Goal: Task Accomplishment & Management: Manage account settings

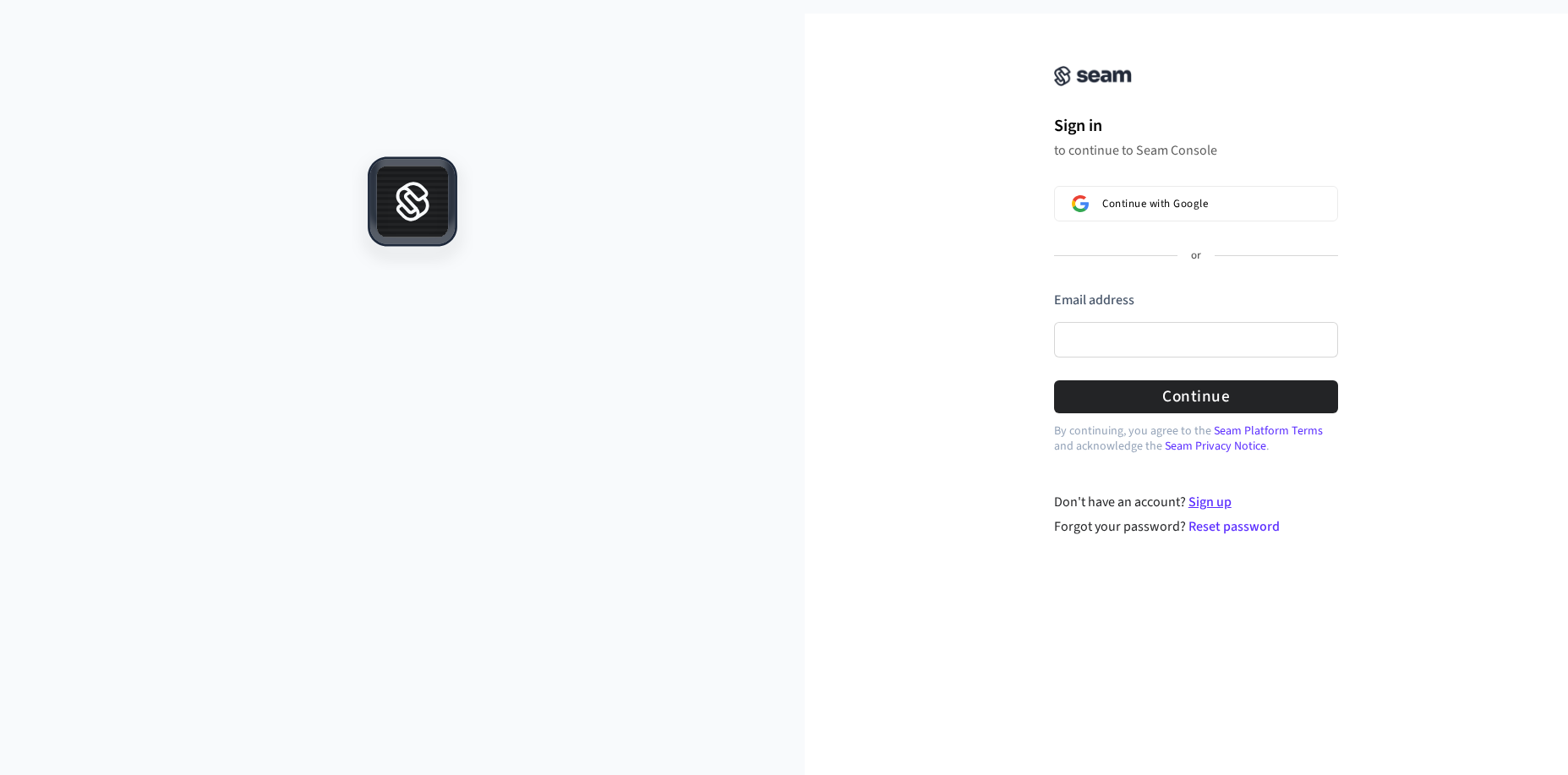
click at [1222, 506] on link "Sign up" at bounding box center [1210, 501] width 44 height 19
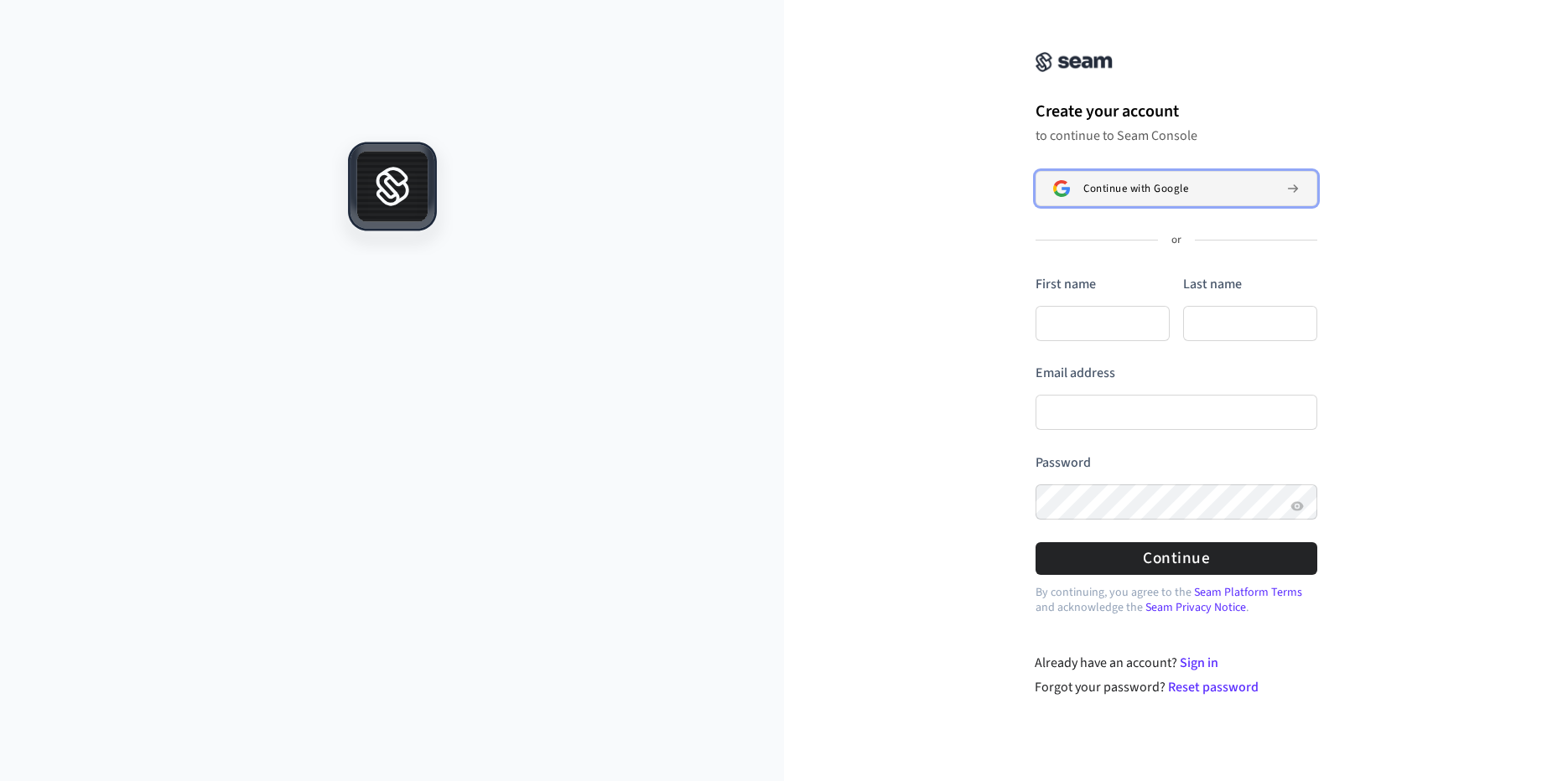
click at [1174, 195] on span "Continue with Google" at bounding box center [1135, 189] width 105 height 14
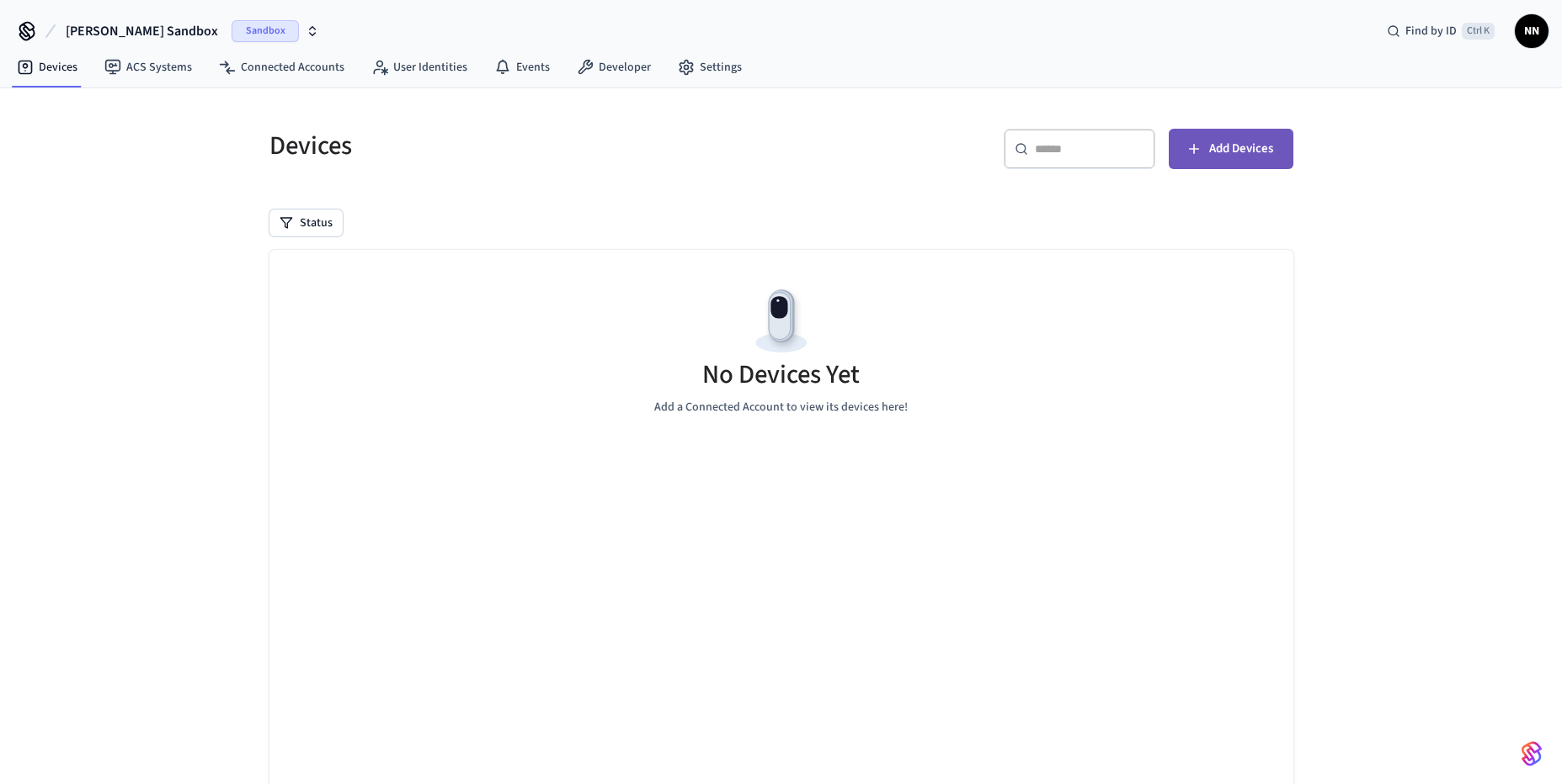
click at [1261, 161] on button "Add Devices" at bounding box center [1230, 149] width 124 height 40
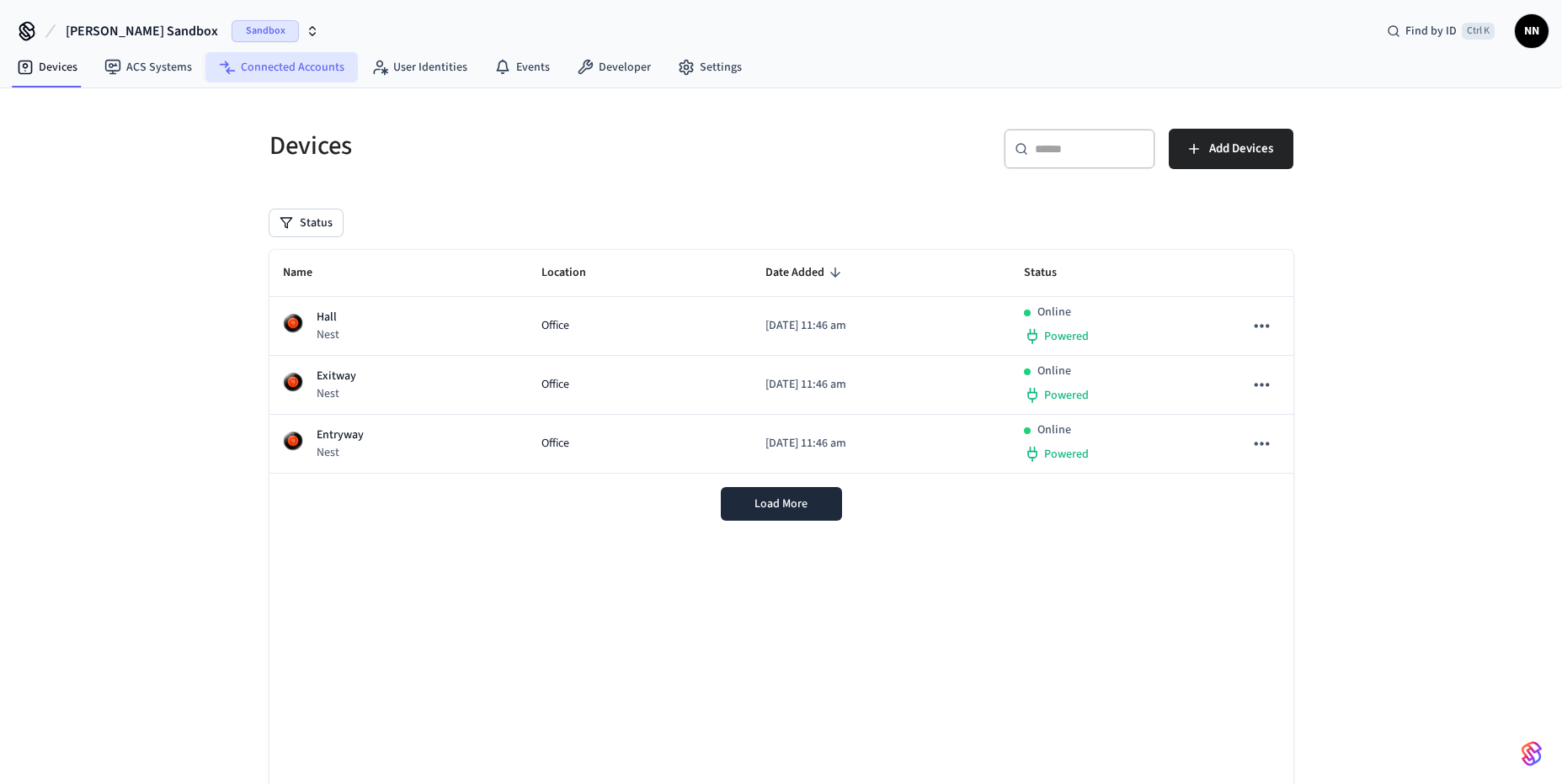
click at [313, 74] on link "Connected Accounts" at bounding box center [281, 67] width 152 height 31
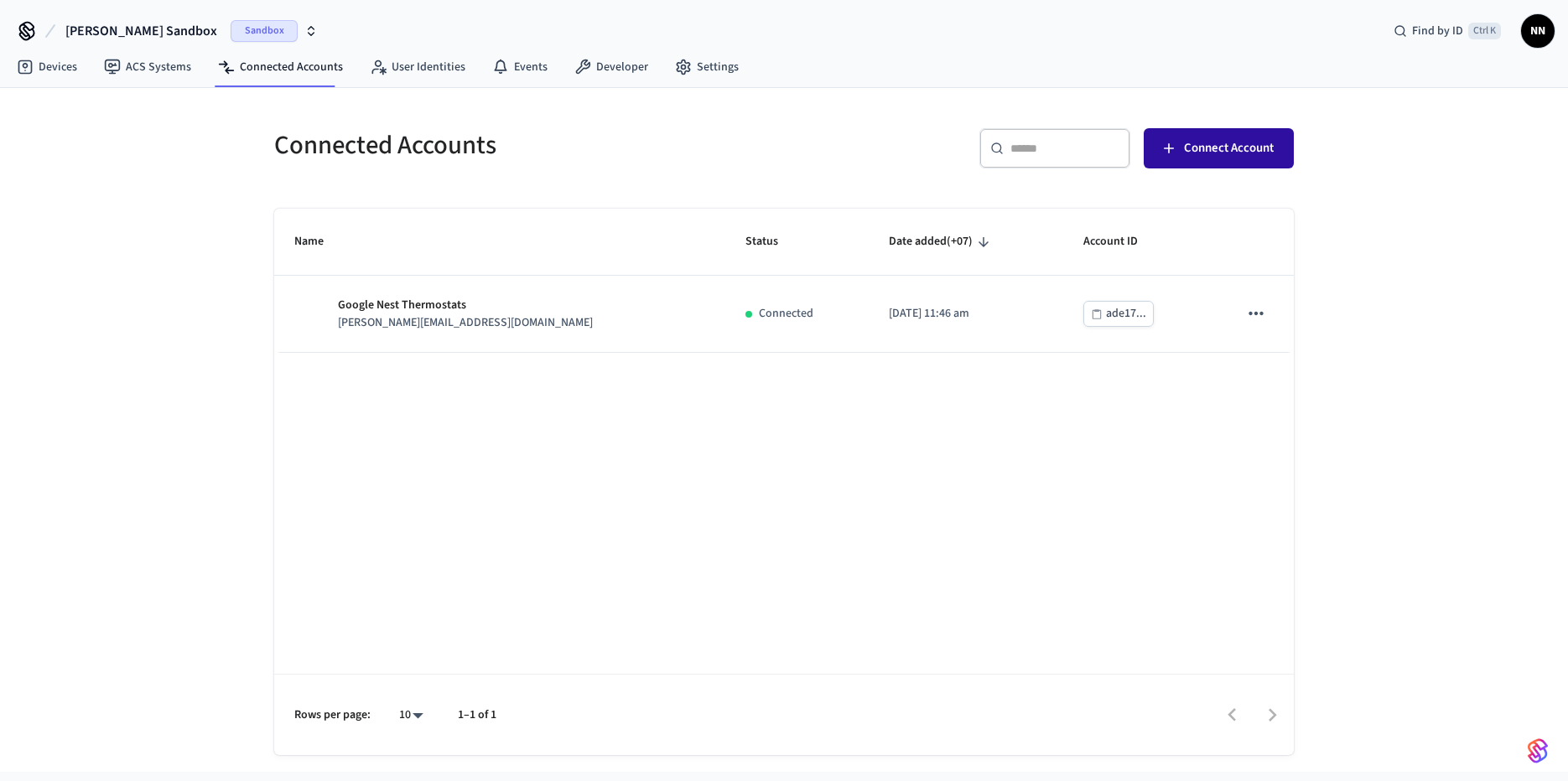
click at [1231, 145] on span "Connect Account" at bounding box center [1228, 148] width 89 height 22
click at [62, 76] on link "Devices" at bounding box center [46, 67] width 87 height 30
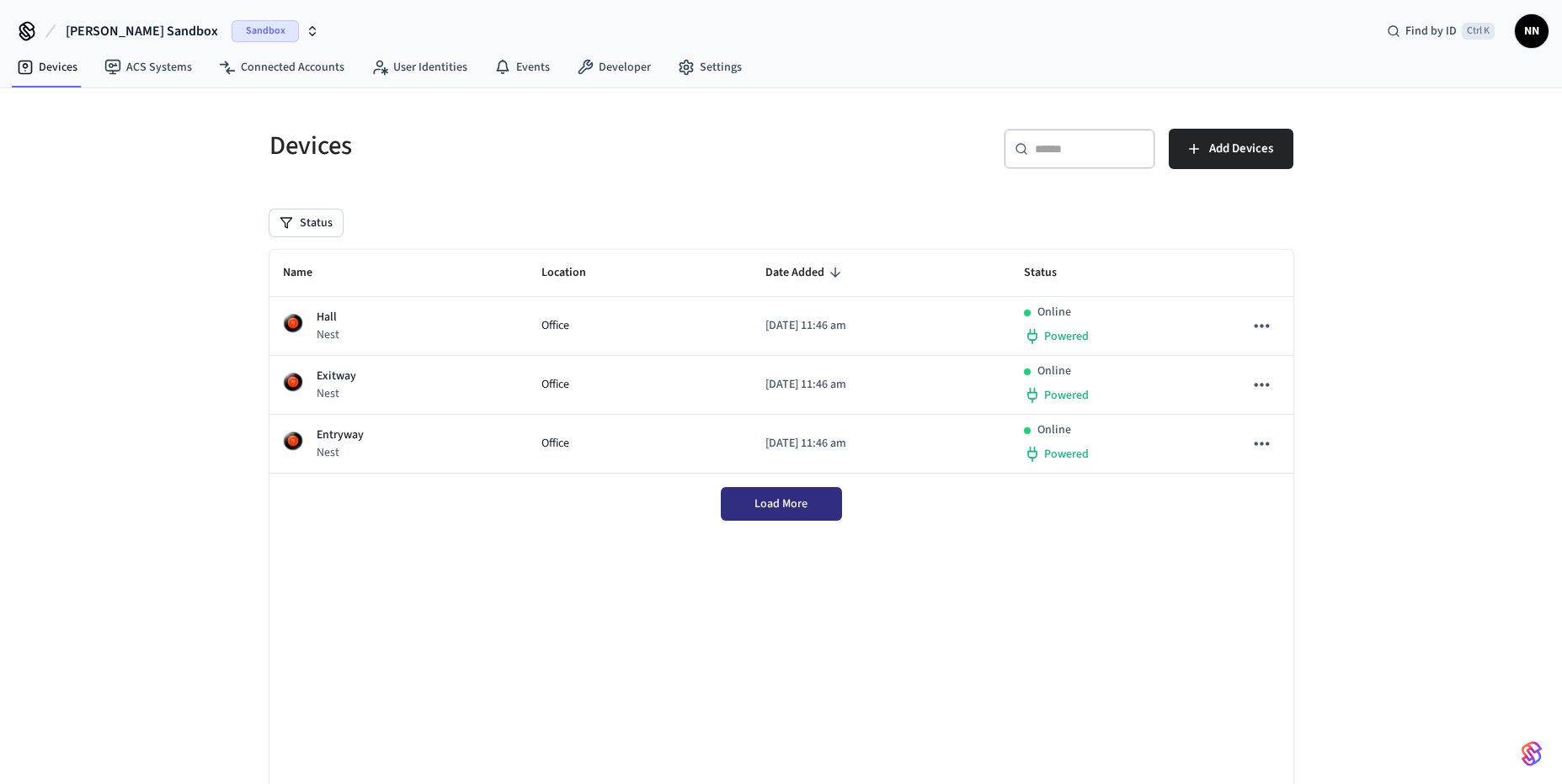
click at [758, 513] on button "Load More" at bounding box center [781, 504] width 121 height 34
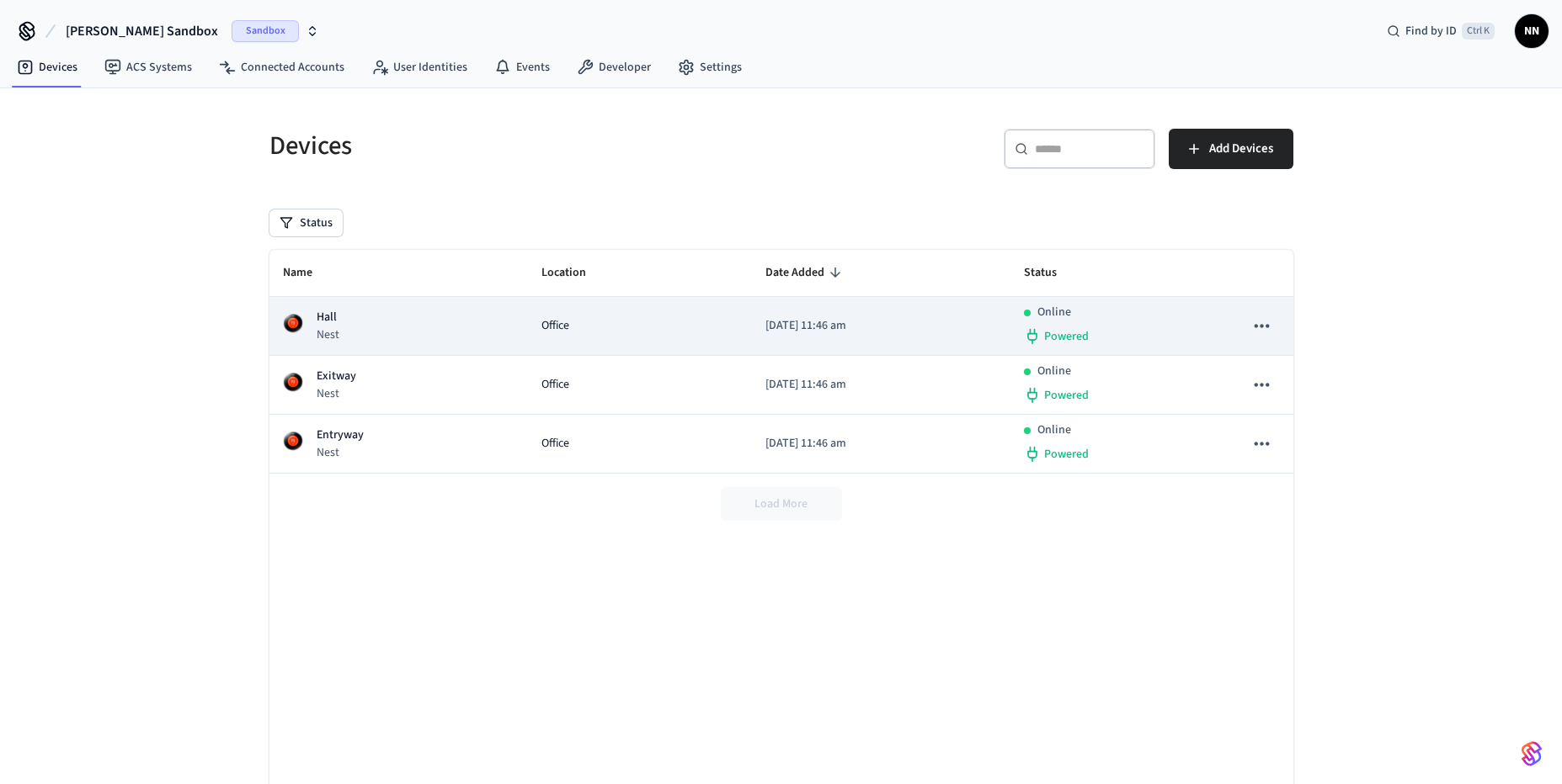
click at [388, 345] on td "Hall Nest" at bounding box center [399, 326] width 259 height 59
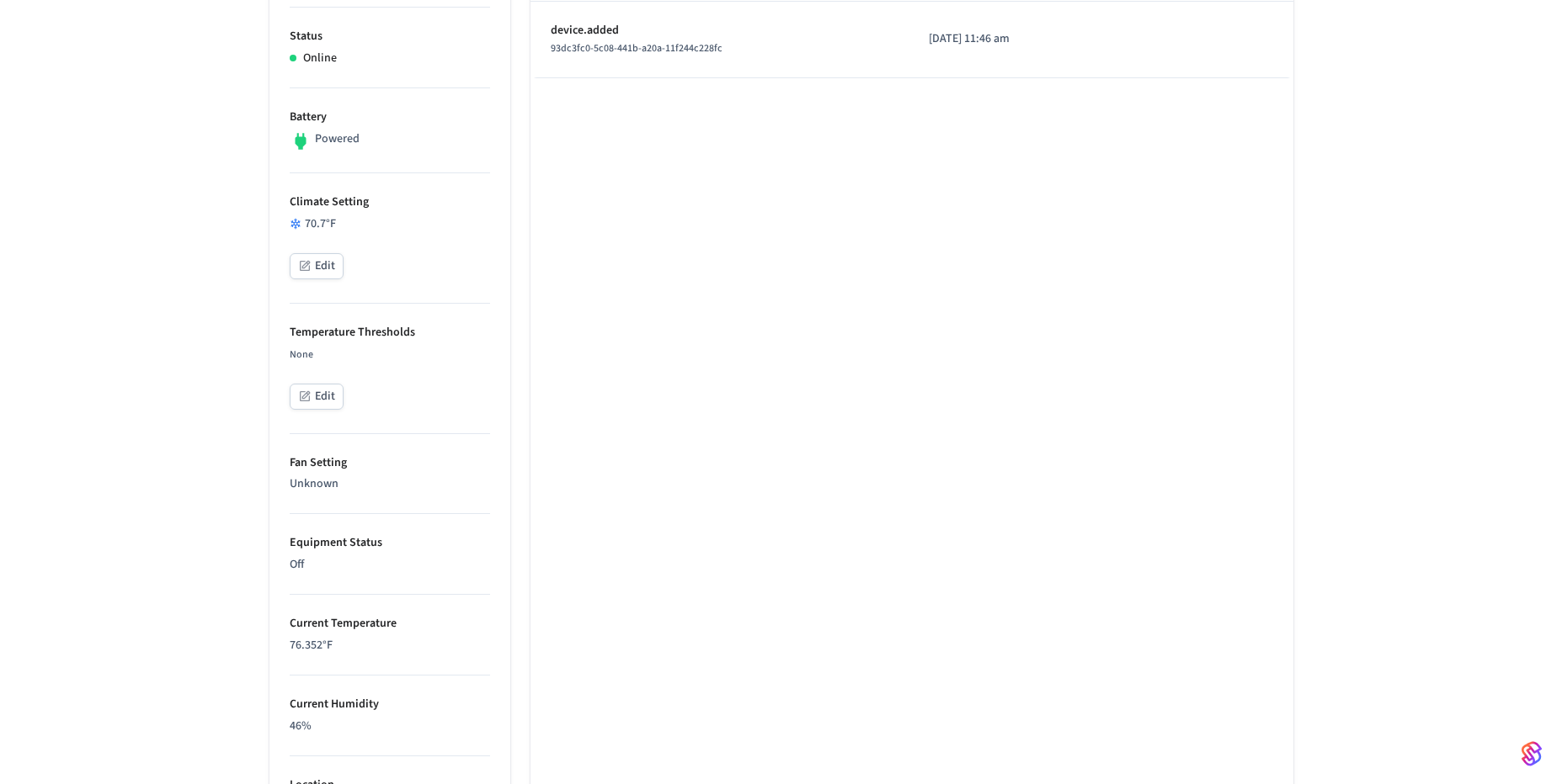
scroll to position [38, 0]
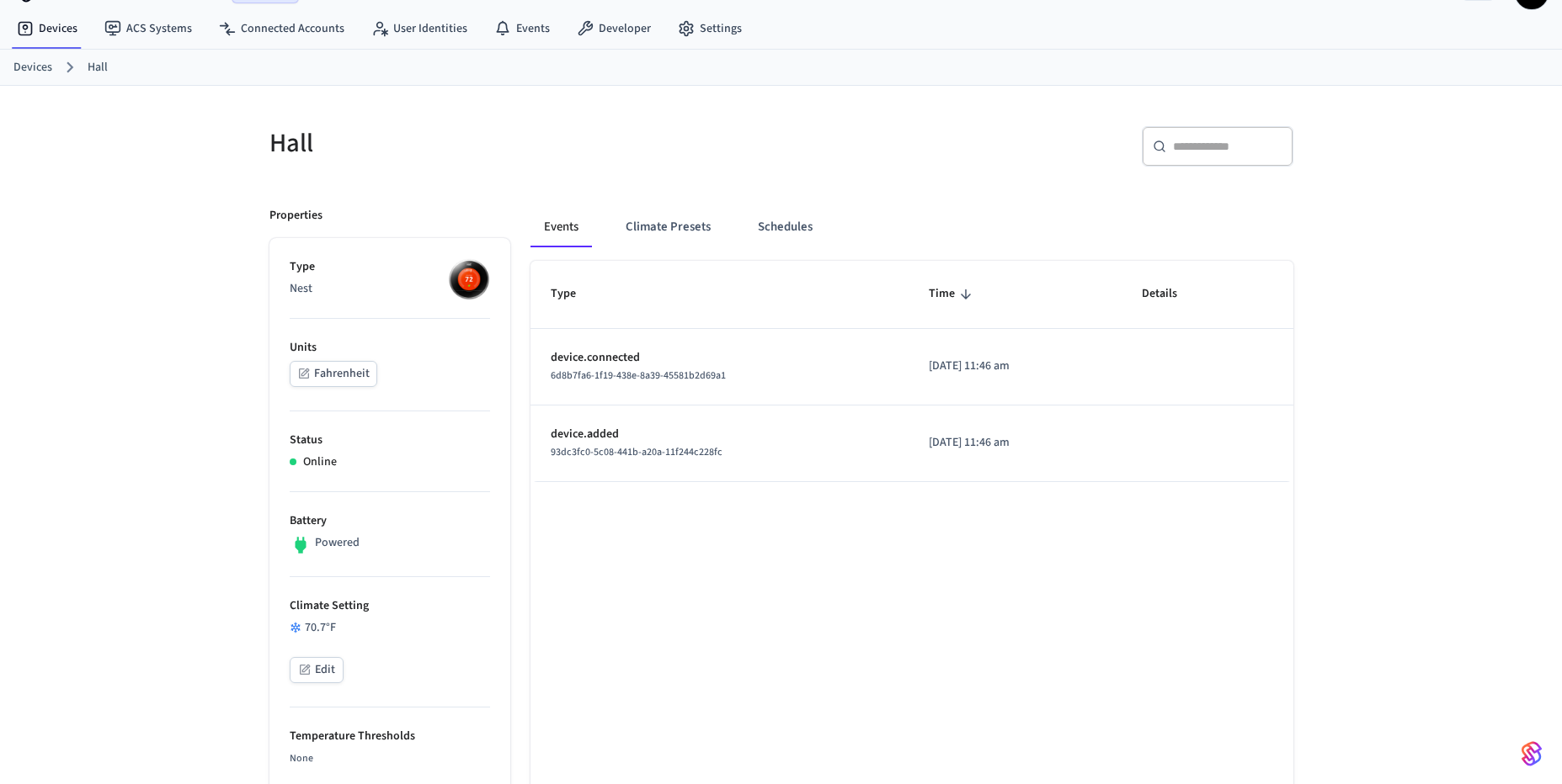
click at [477, 278] on img at bounding box center [469, 279] width 42 height 42
click at [708, 233] on button "Climate Presets" at bounding box center [667, 227] width 112 height 40
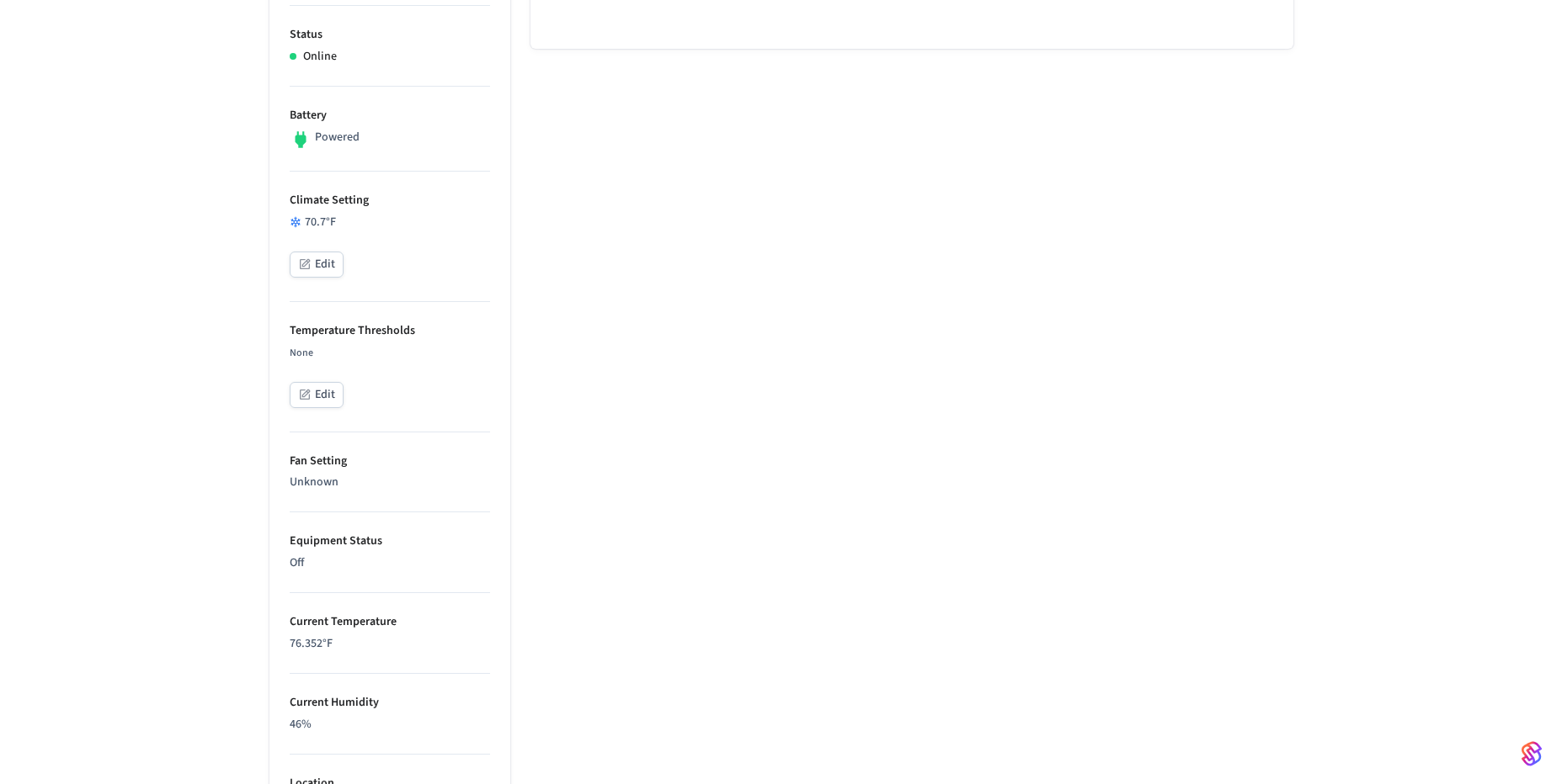
scroll to position [543, 0]
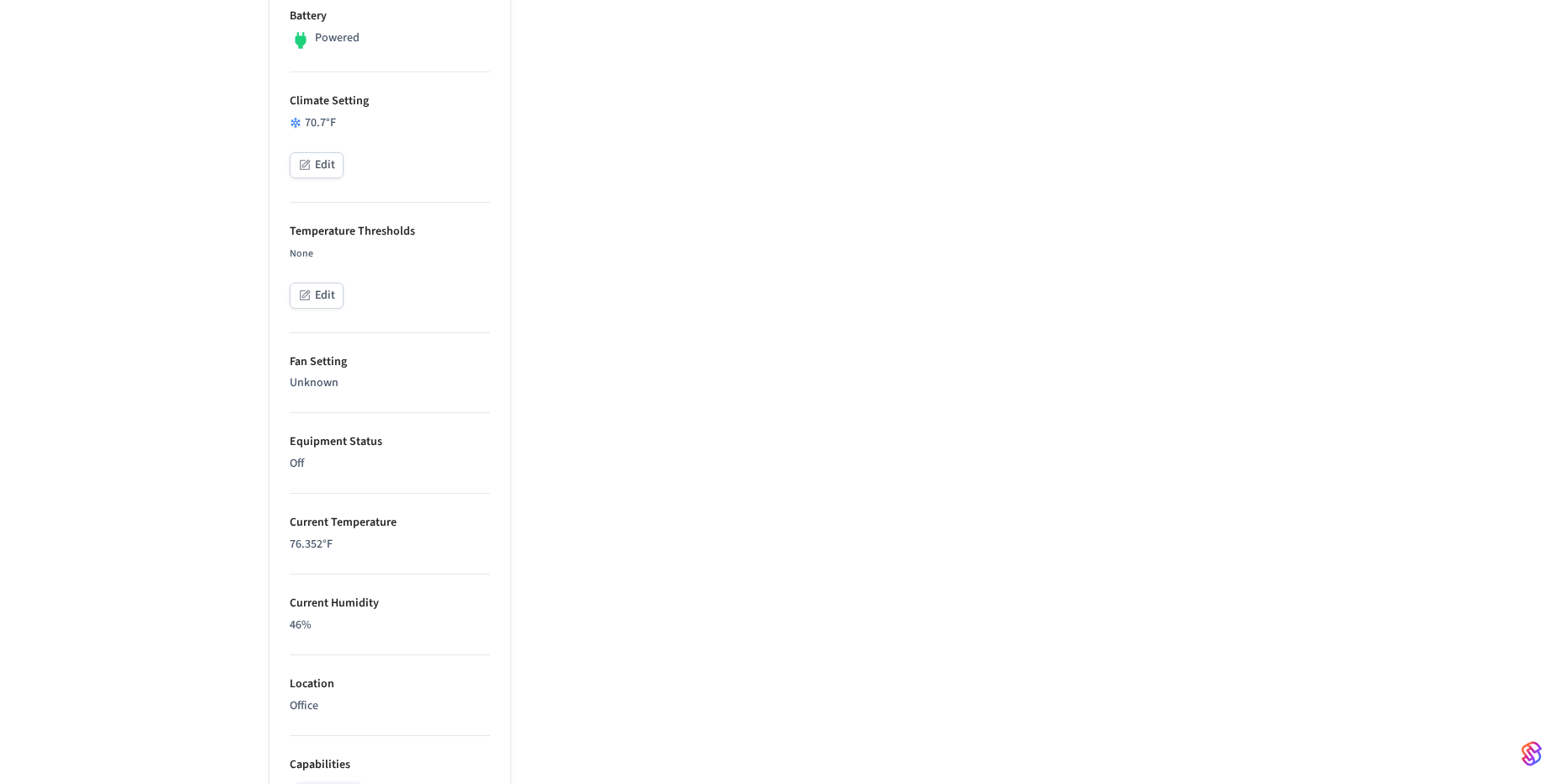
click at [327, 366] on p "Fan Setting" at bounding box center [390, 362] width 200 height 18
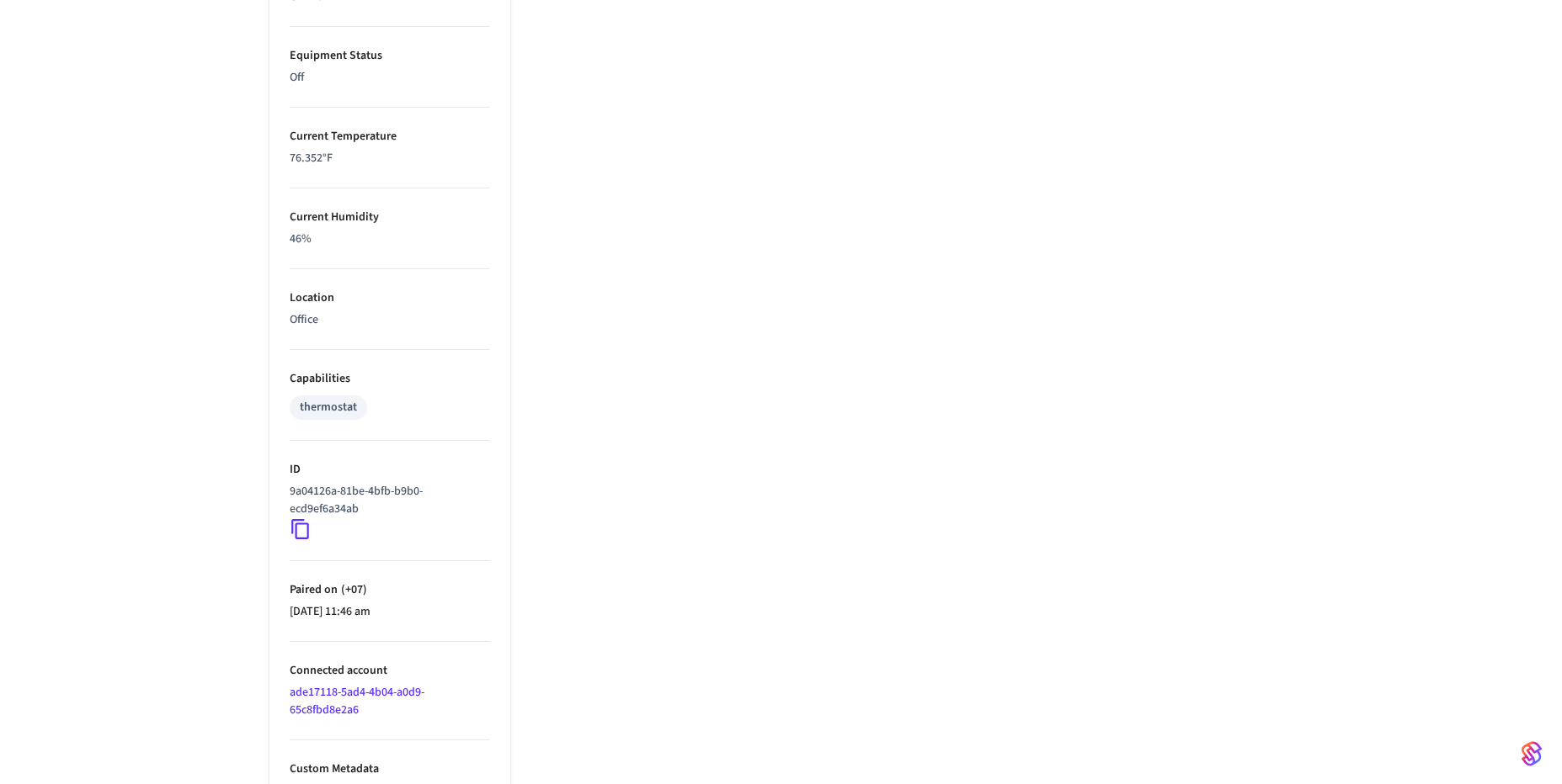
scroll to position [948, 0]
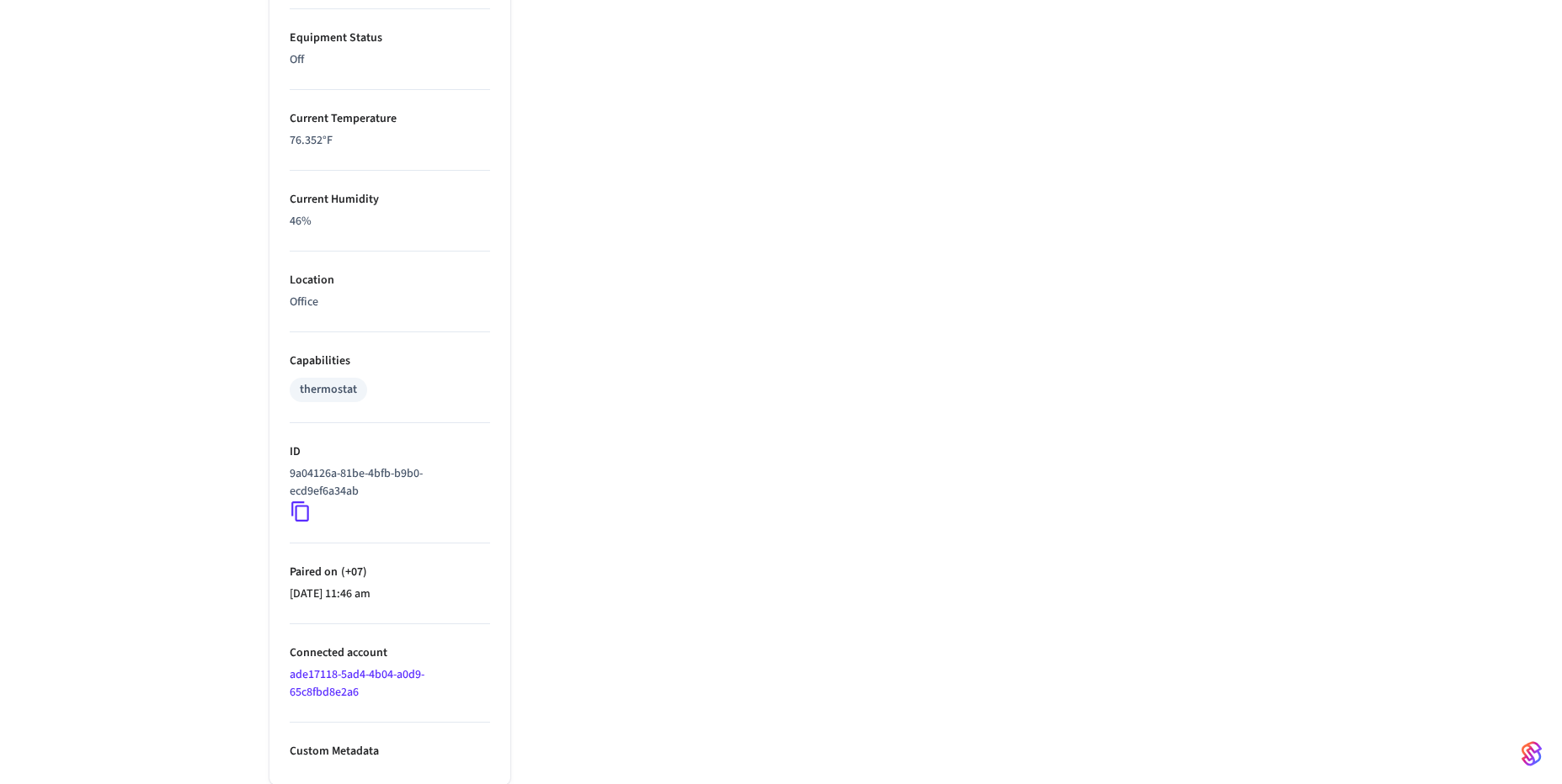
click at [344, 677] on link "ade17118-5ad4-4b04-a0d9-65c8fbd8e2a6" at bounding box center [357, 683] width 135 height 35
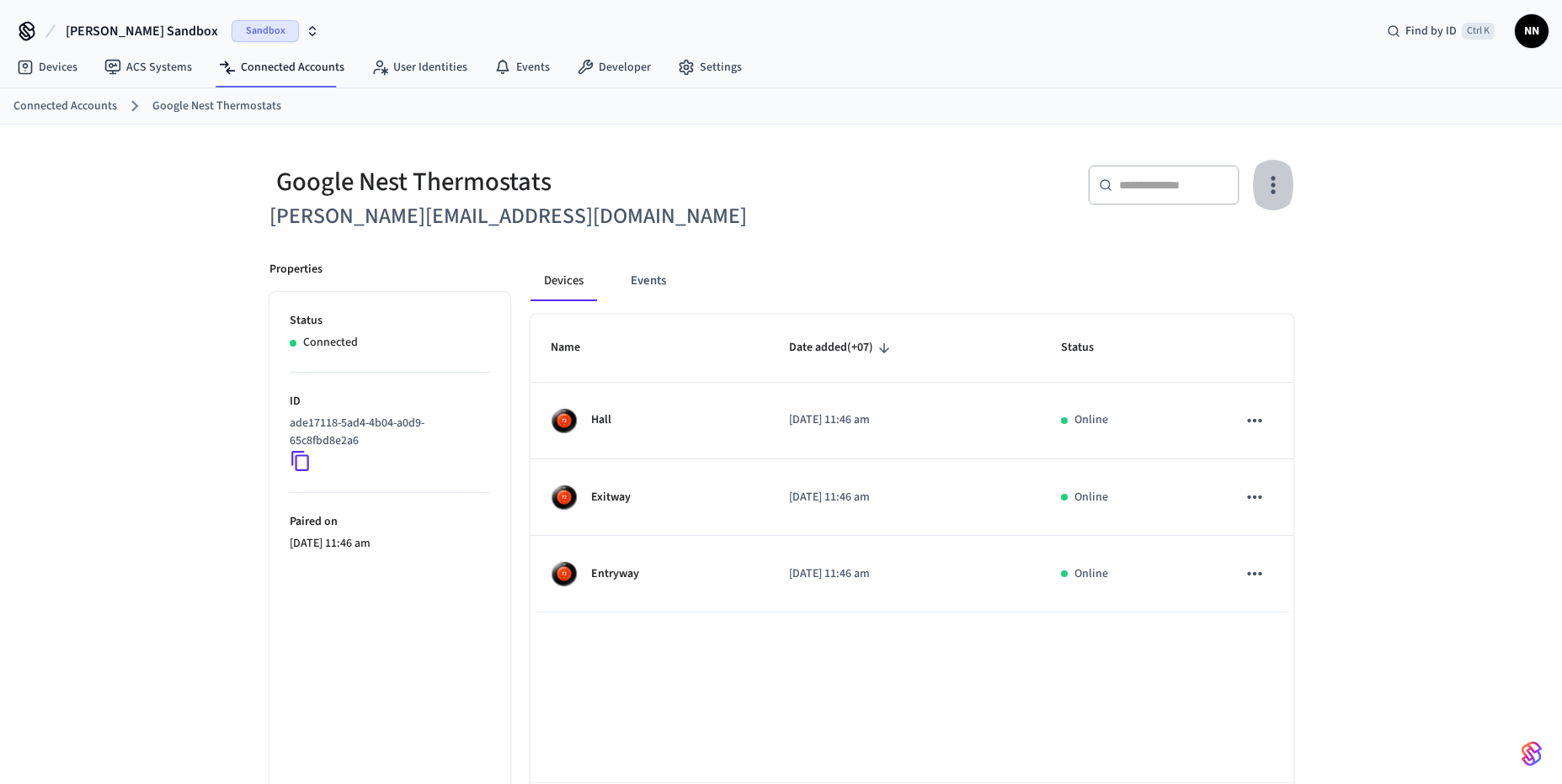
click at [1282, 182] on icon "button" at bounding box center [1272, 184] width 26 height 26
click at [909, 197] on div at bounding box center [787, 392] width 1575 height 784
click at [595, 70] on link "Developer" at bounding box center [614, 67] width 101 height 31
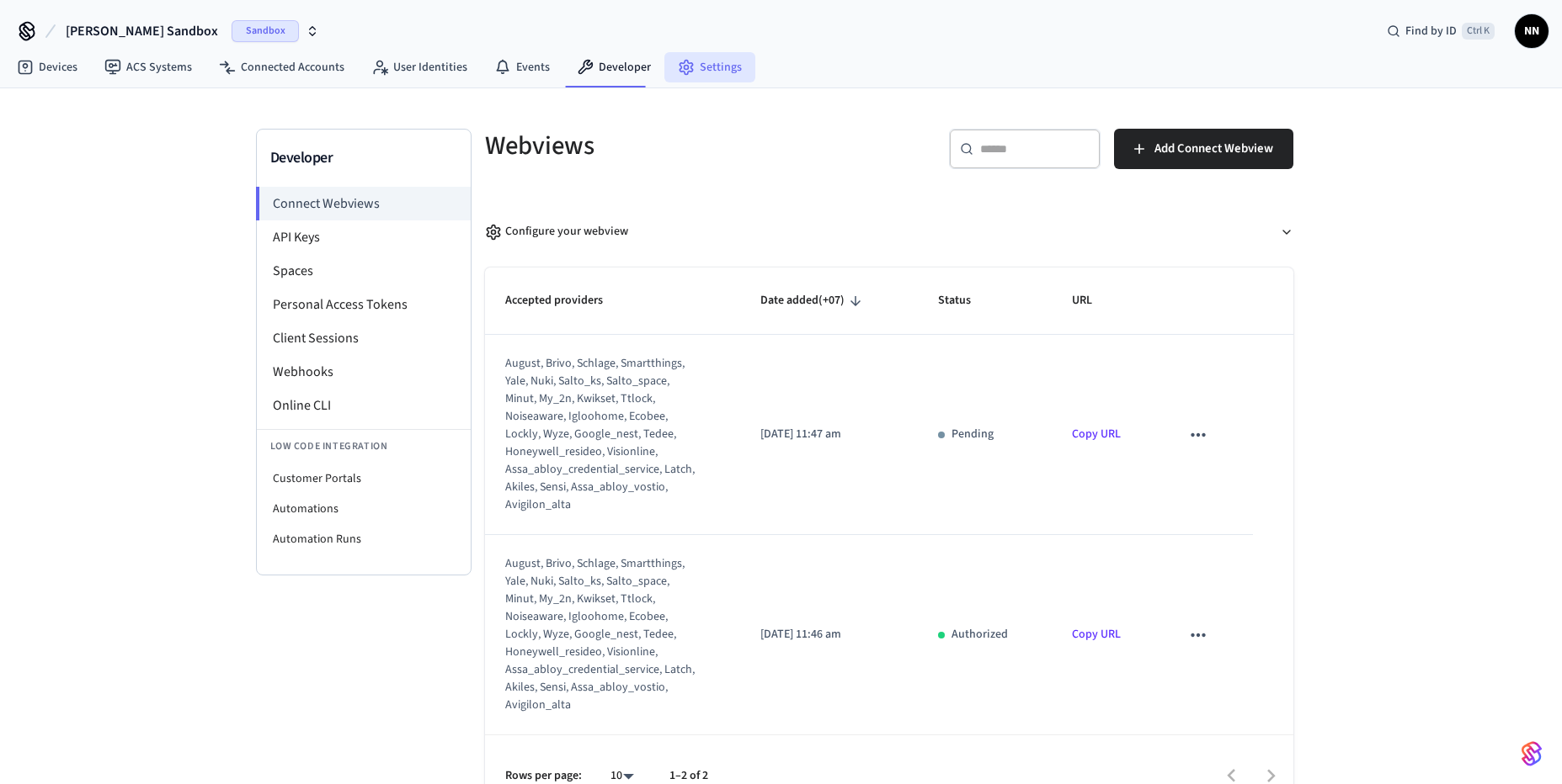
click at [705, 74] on link "Settings" at bounding box center [709, 67] width 91 height 31
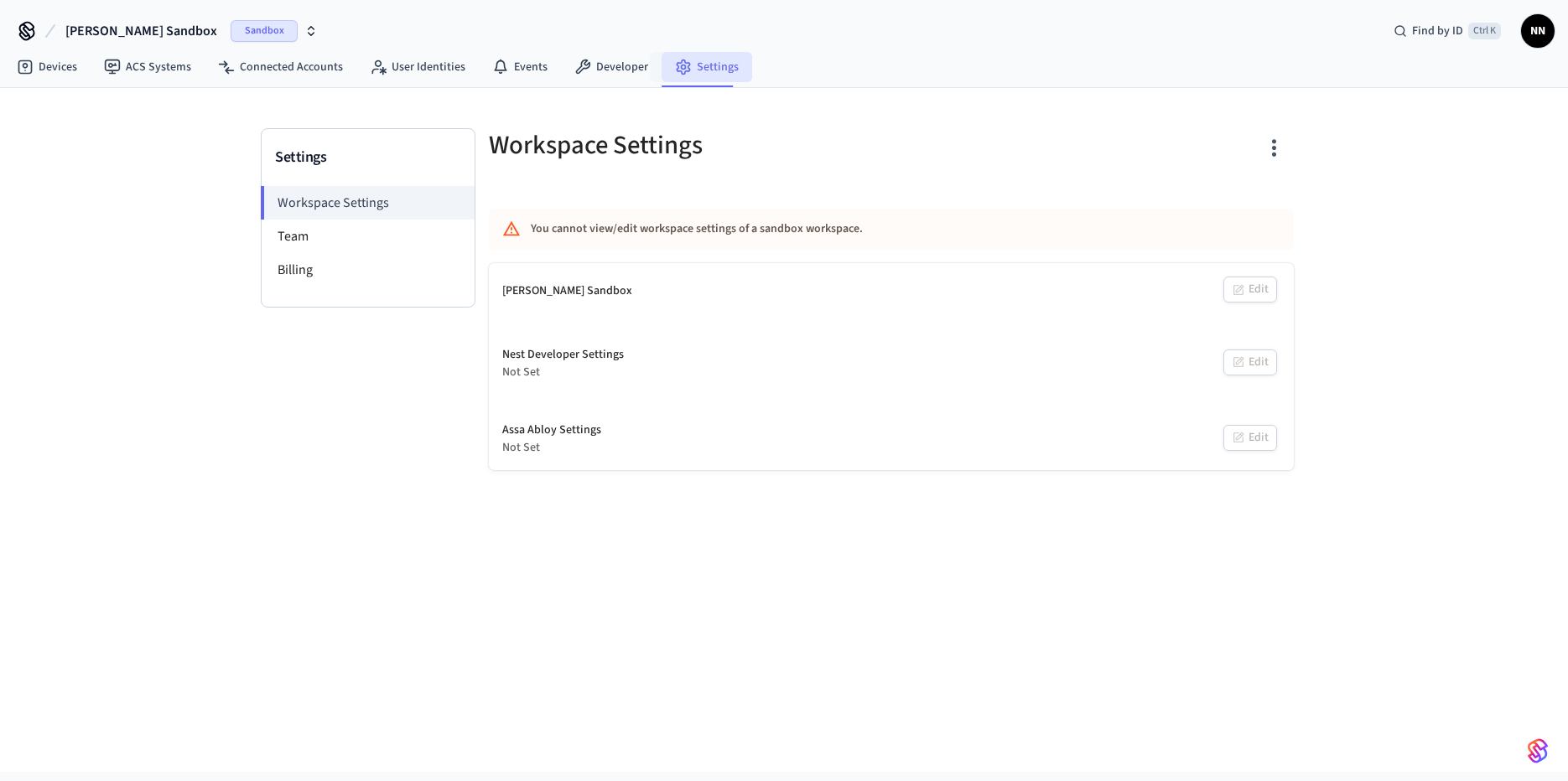
click at [705, 69] on link "Settings" at bounding box center [706, 67] width 90 height 30
click at [140, 63] on link "ACS Systems" at bounding box center [147, 67] width 114 height 30
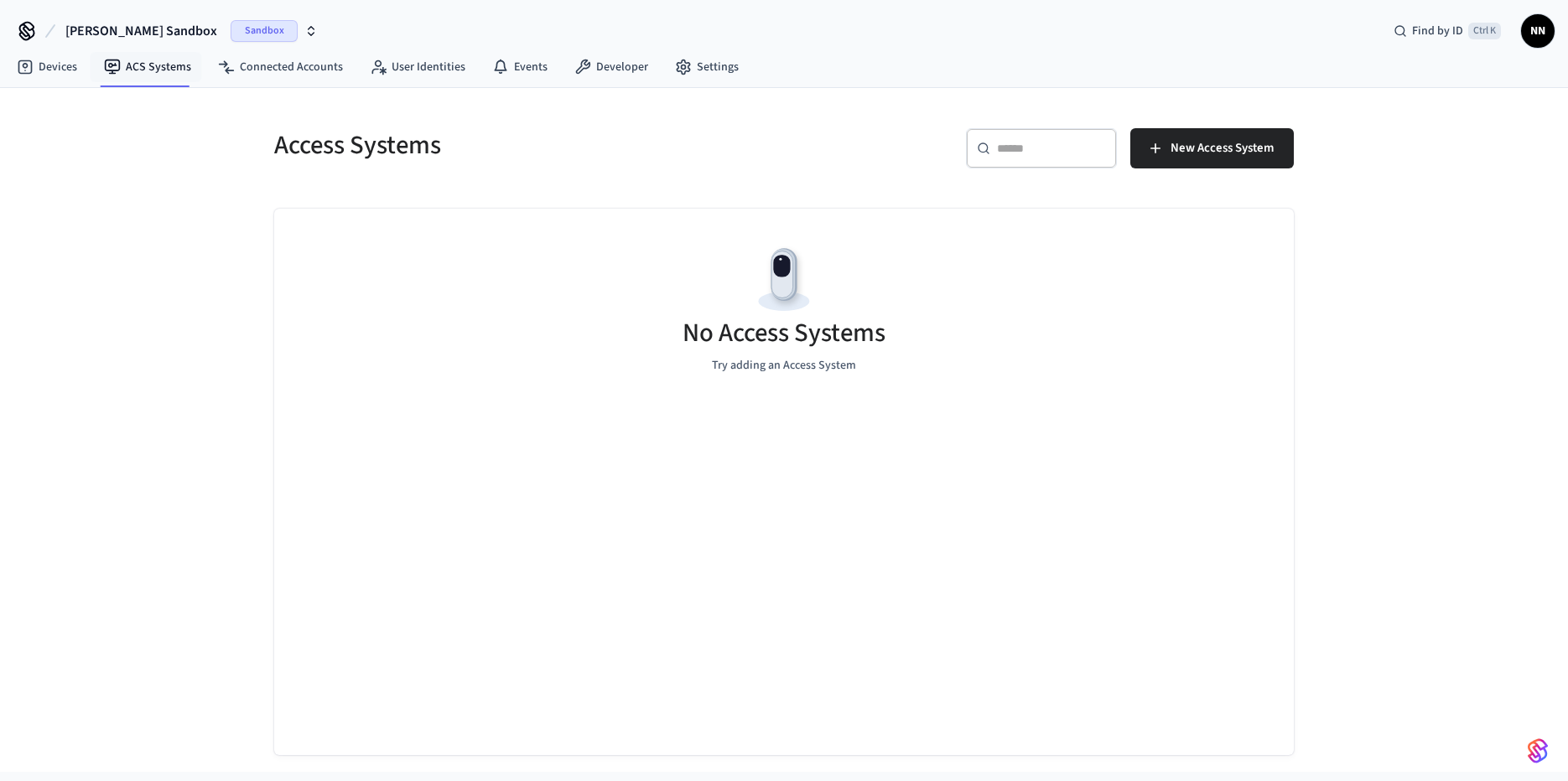
click at [42, 51] on nav "Devices ACS Systems Connected Accounts User Identities Events Developer Settings" at bounding box center [377, 67] width 749 height 38
click at [56, 71] on link "Devices" at bounding box center [46, 67] width 87 height 30
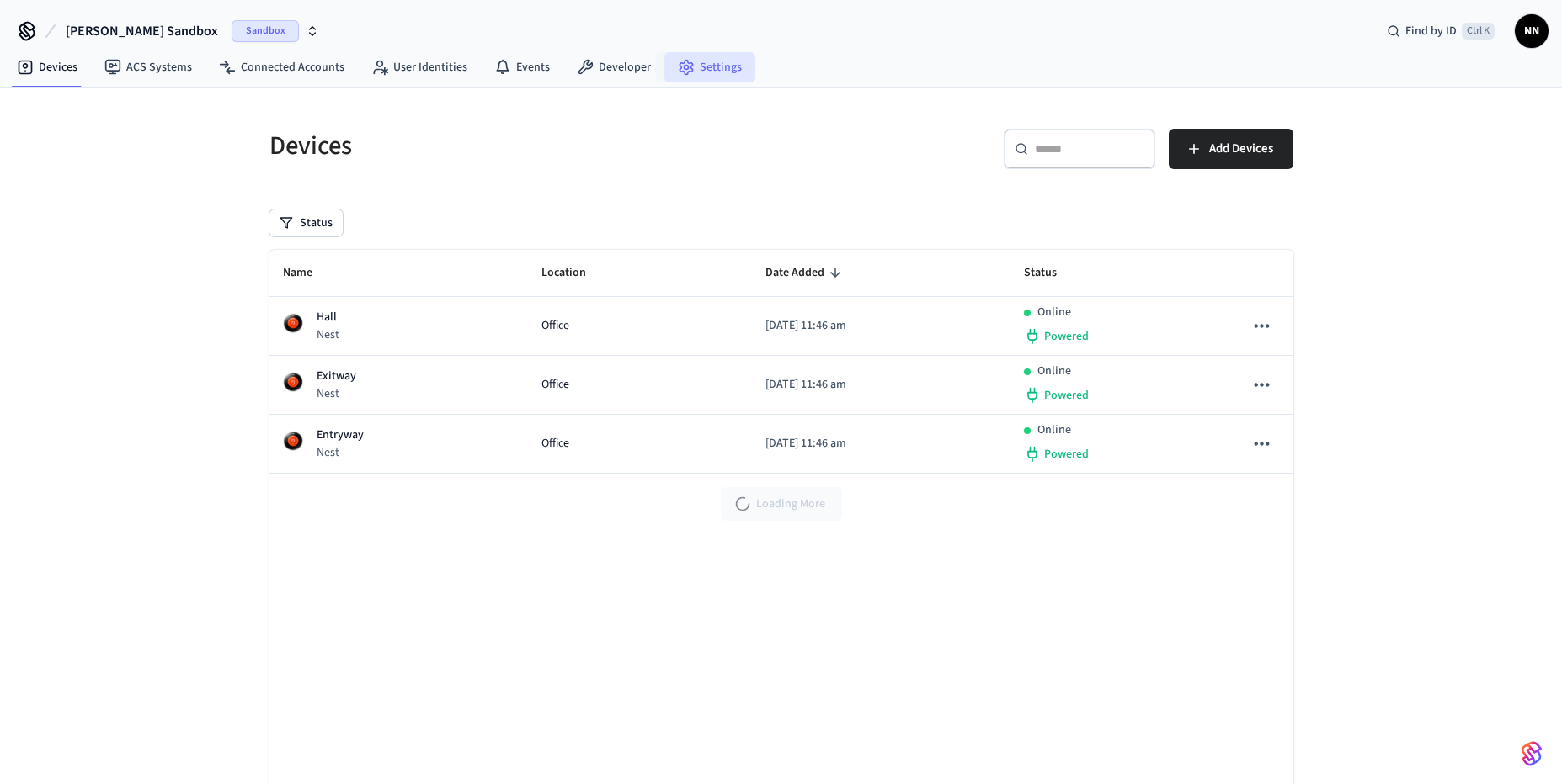
click at [708, 68] on link "Settings" at bounding box center [709, 67] width 91 height 31
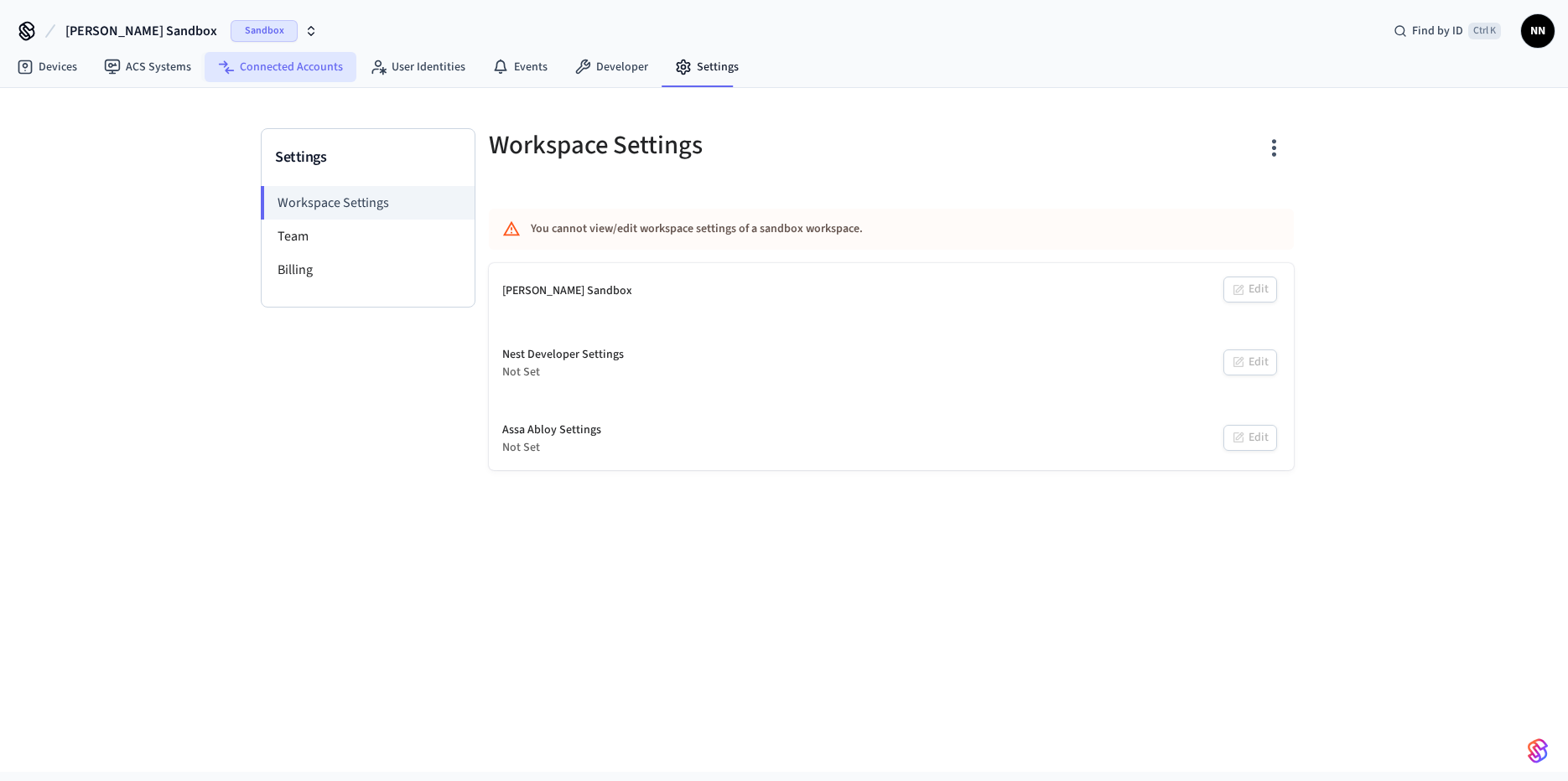
click at [298, 71] on link "Connected Accounts" at bounding box center [280, 67] width 151 height 30
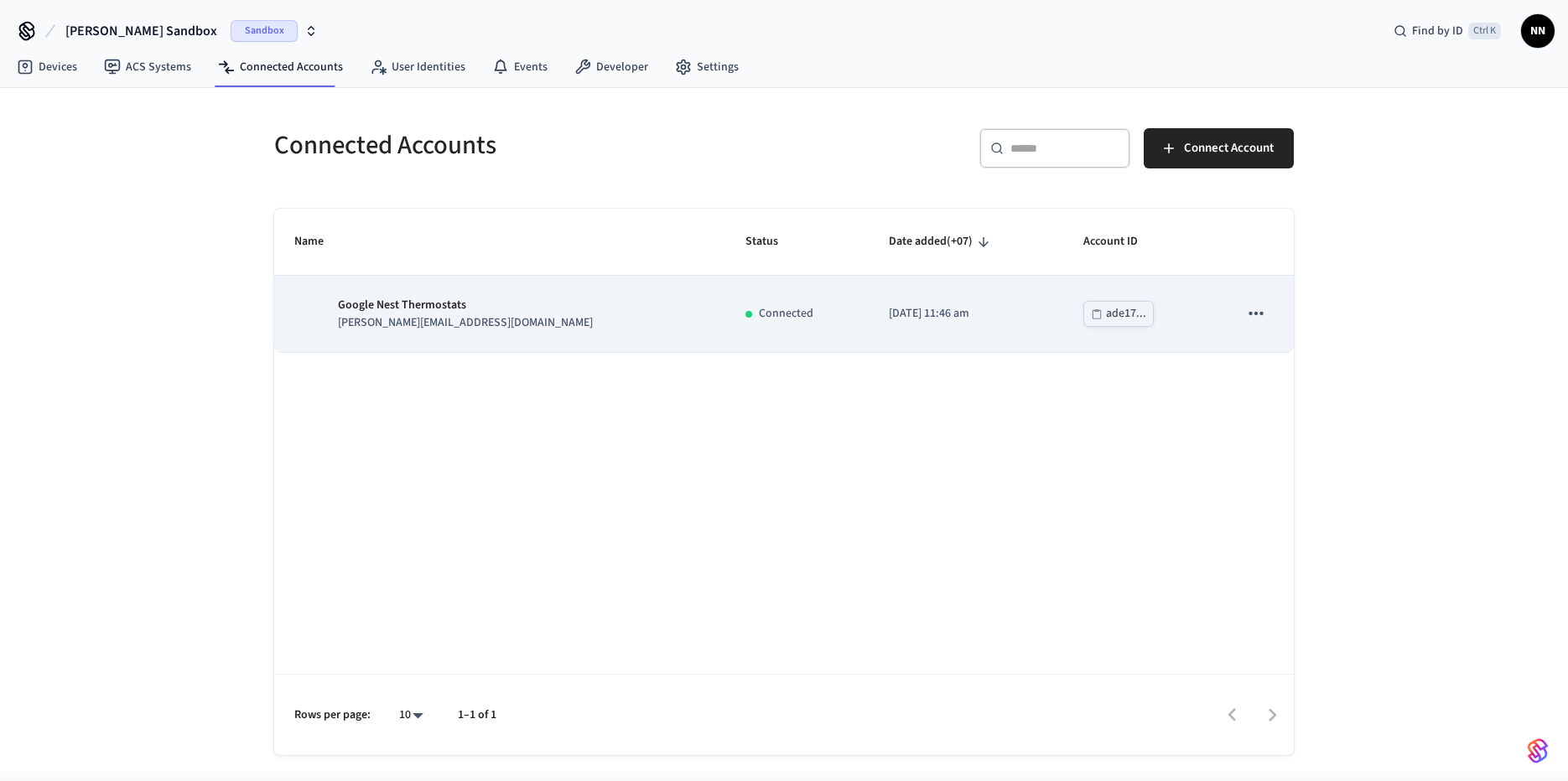
click at [423, 311] on p "Google Nest Thermostats" at bounding box center [465, 306] width 254 height 18
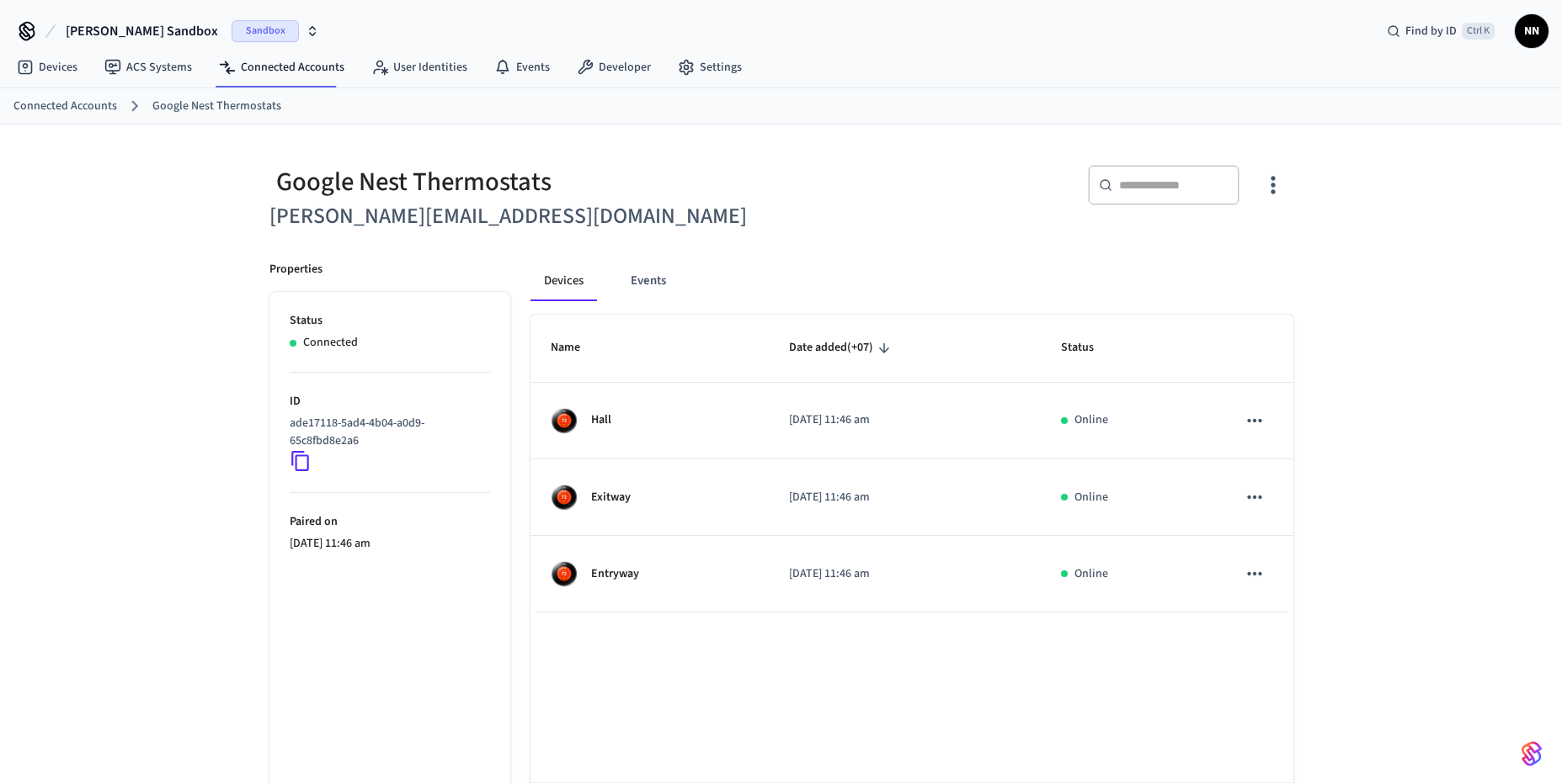
drag, startPoint x: 291, startPoint y: 525, endPoint x: 394, endPoint y: 547, distance: 105.3
click at [394, 547] on li "Paired on 2025/09/25 at 11:46 am" at bounding box center [390, 523] width 200 height 60
click at [394, 547] on p "2025/09/25 at 11:46 am" at bounding box center [390, 544] width 200 height 18
click at [651, 278] on button "Events" at bounding box center [647, 281] width 62 height 40
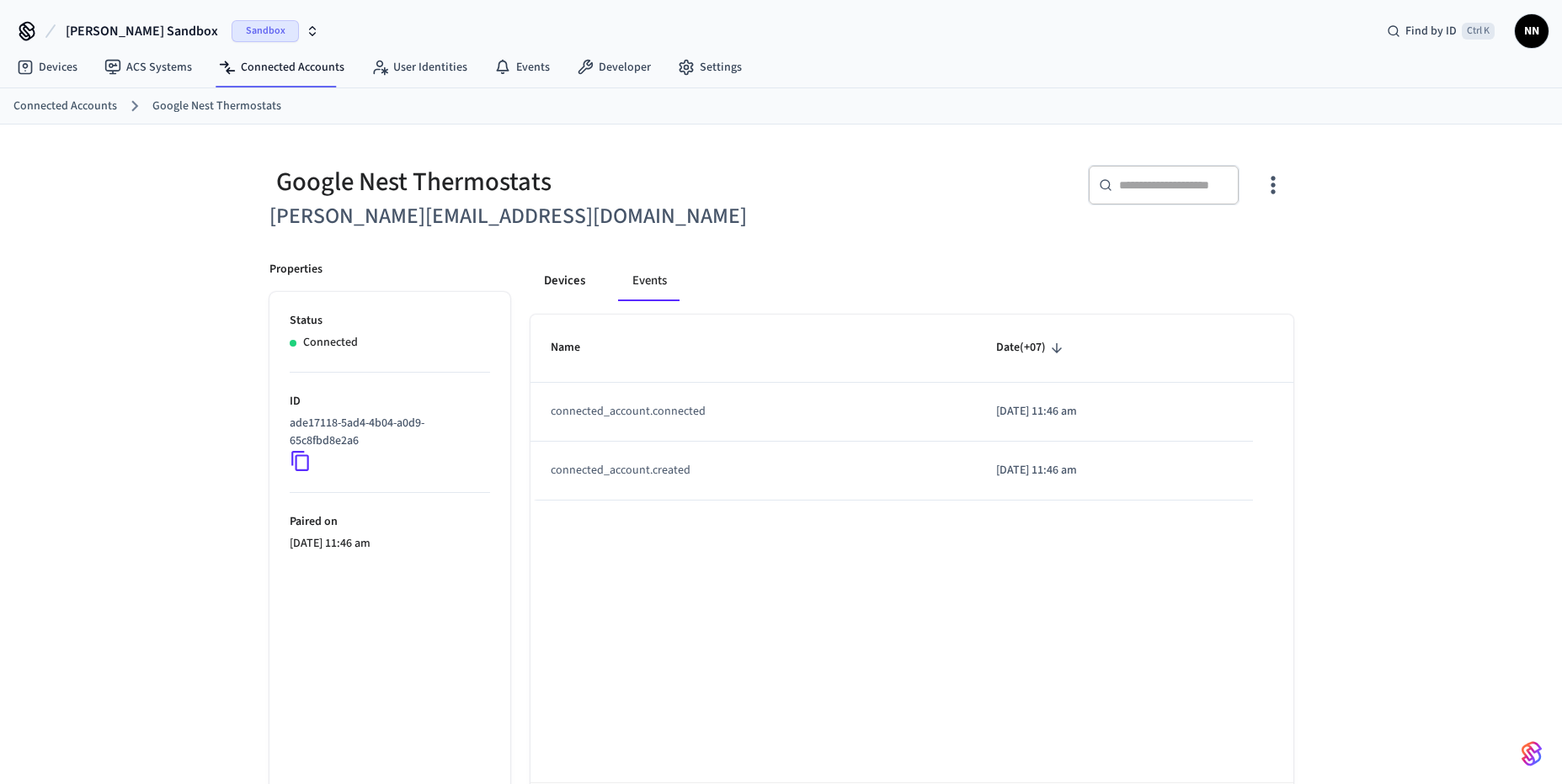
click at [547, 289] on button "Devices" at bounding box center [564, 281] width 68 height 40
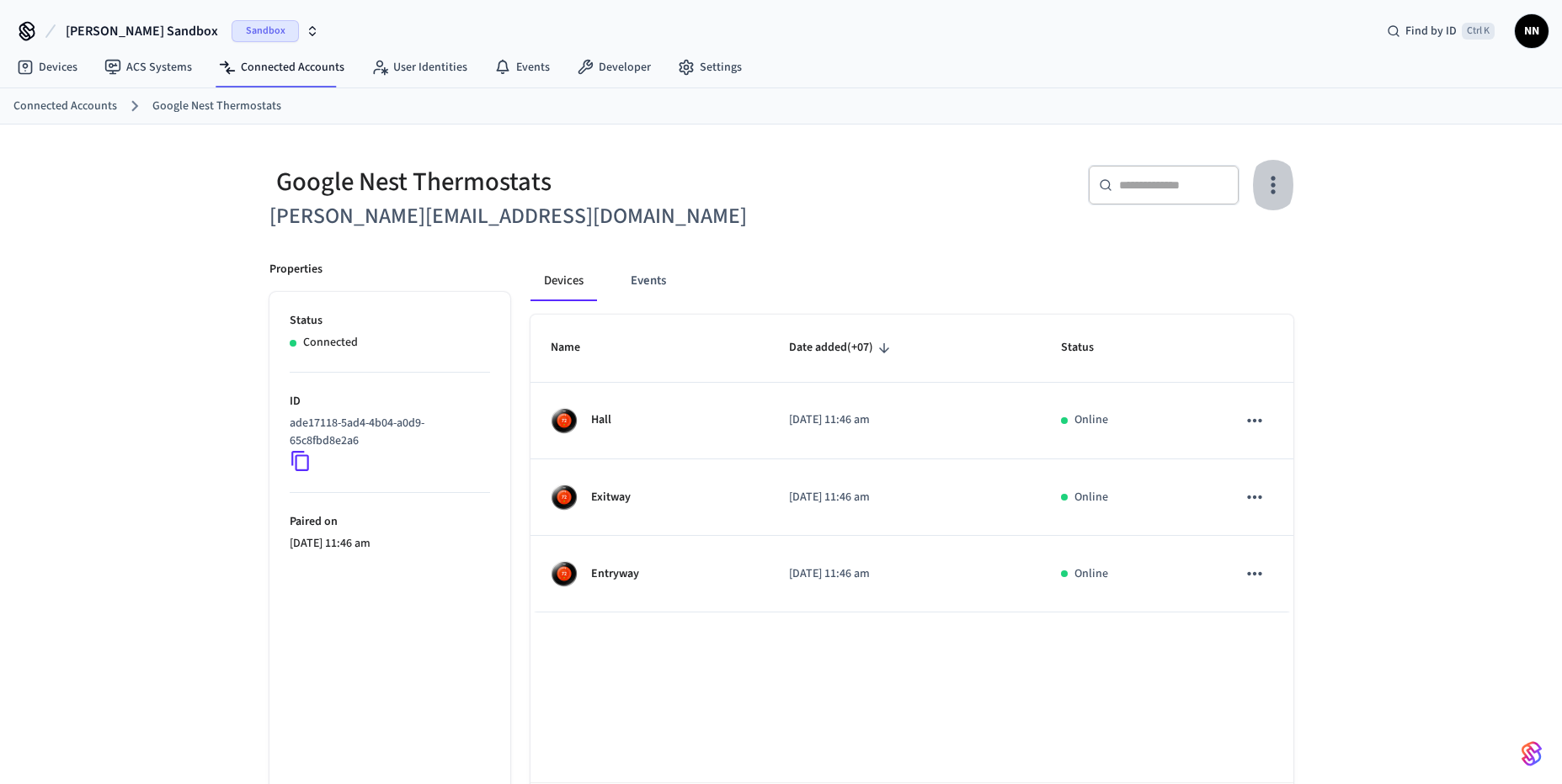
click at [1281, 178] on icon "button" at bounding box center [1272, 184] width 26 height 26
click at [792, 235] on div at bounding box center [787, 392] width 1575 height 784
click at [592, 67] on link "Developer" at bounding box center [614, 67] width 101 height 31
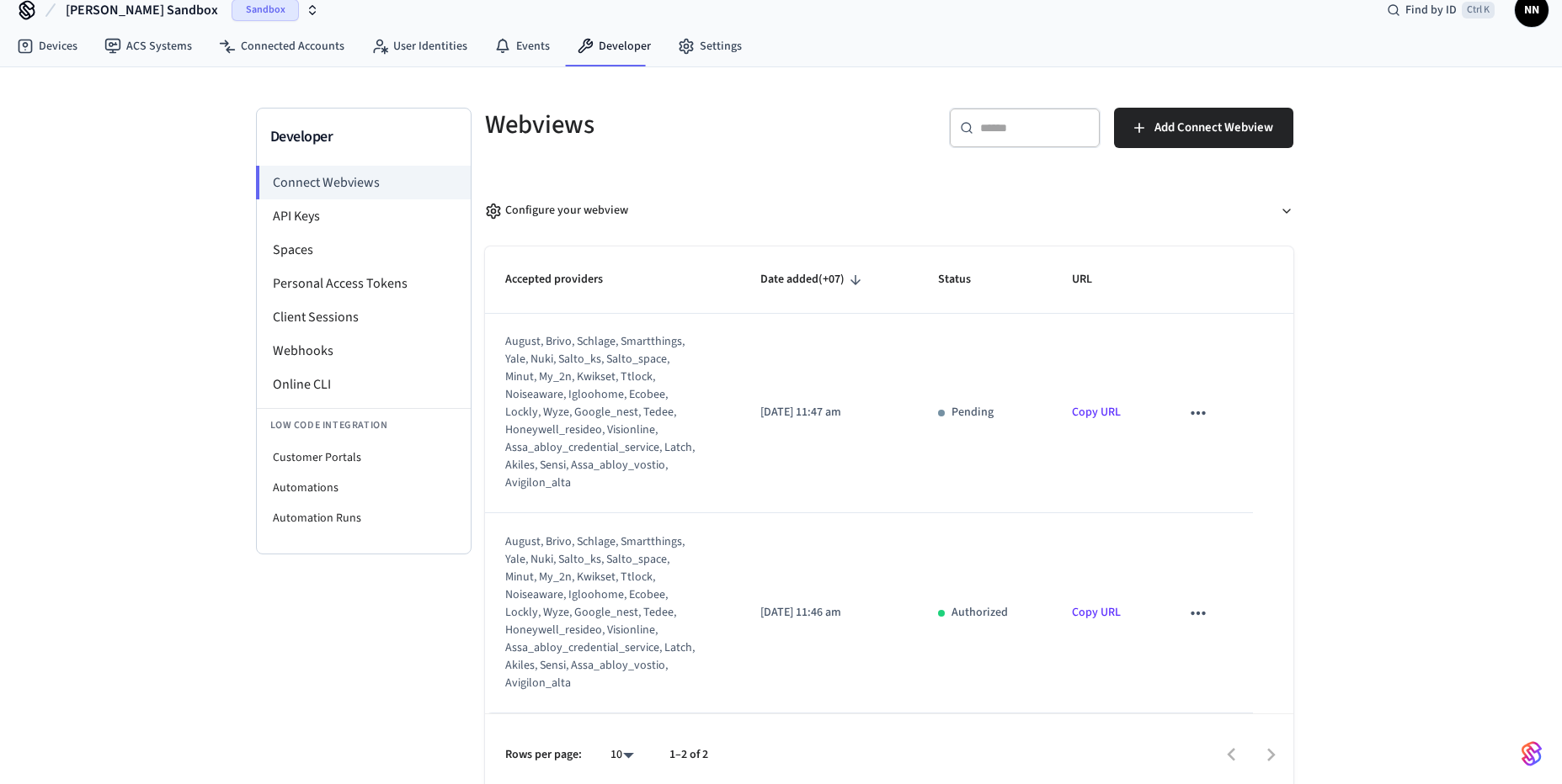
scroll to position [32, 0]
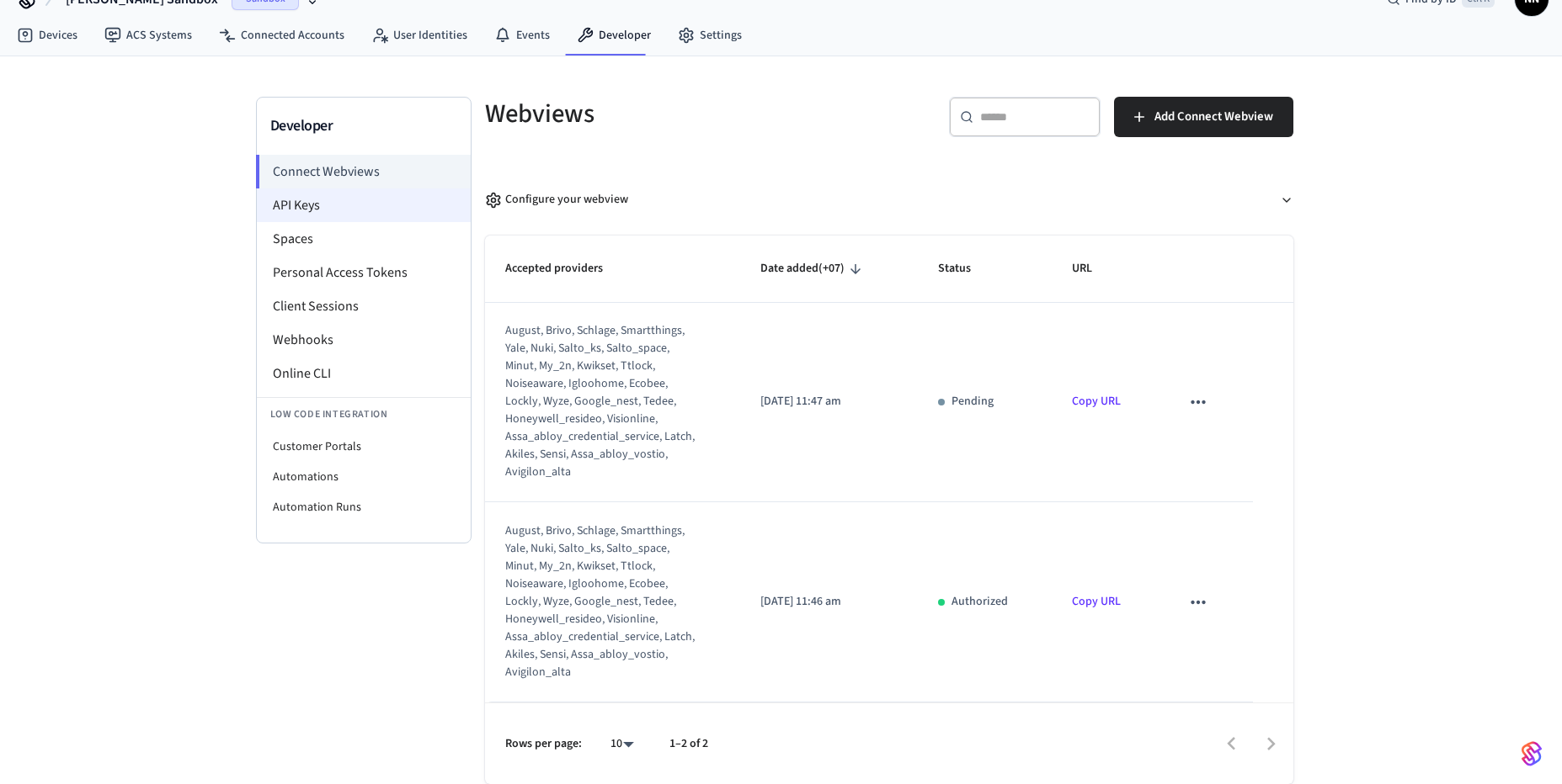
click at [303, 206] on li "API Keys" at bounding box center [363, 205] width 214 height 34
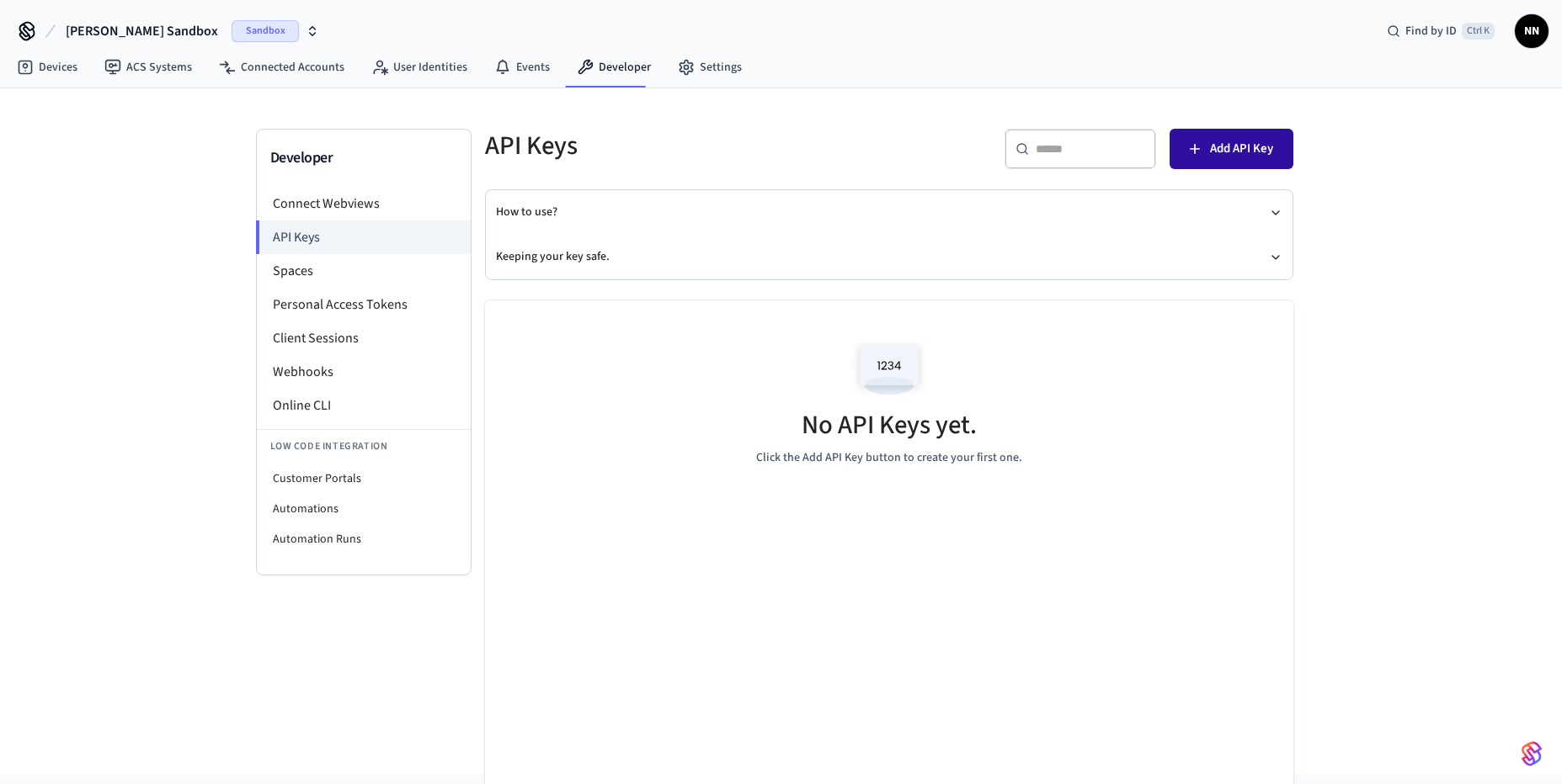
click at [1256, 152] on span "Add API Key" at bounding box center [1241, 149] width 63 height 22
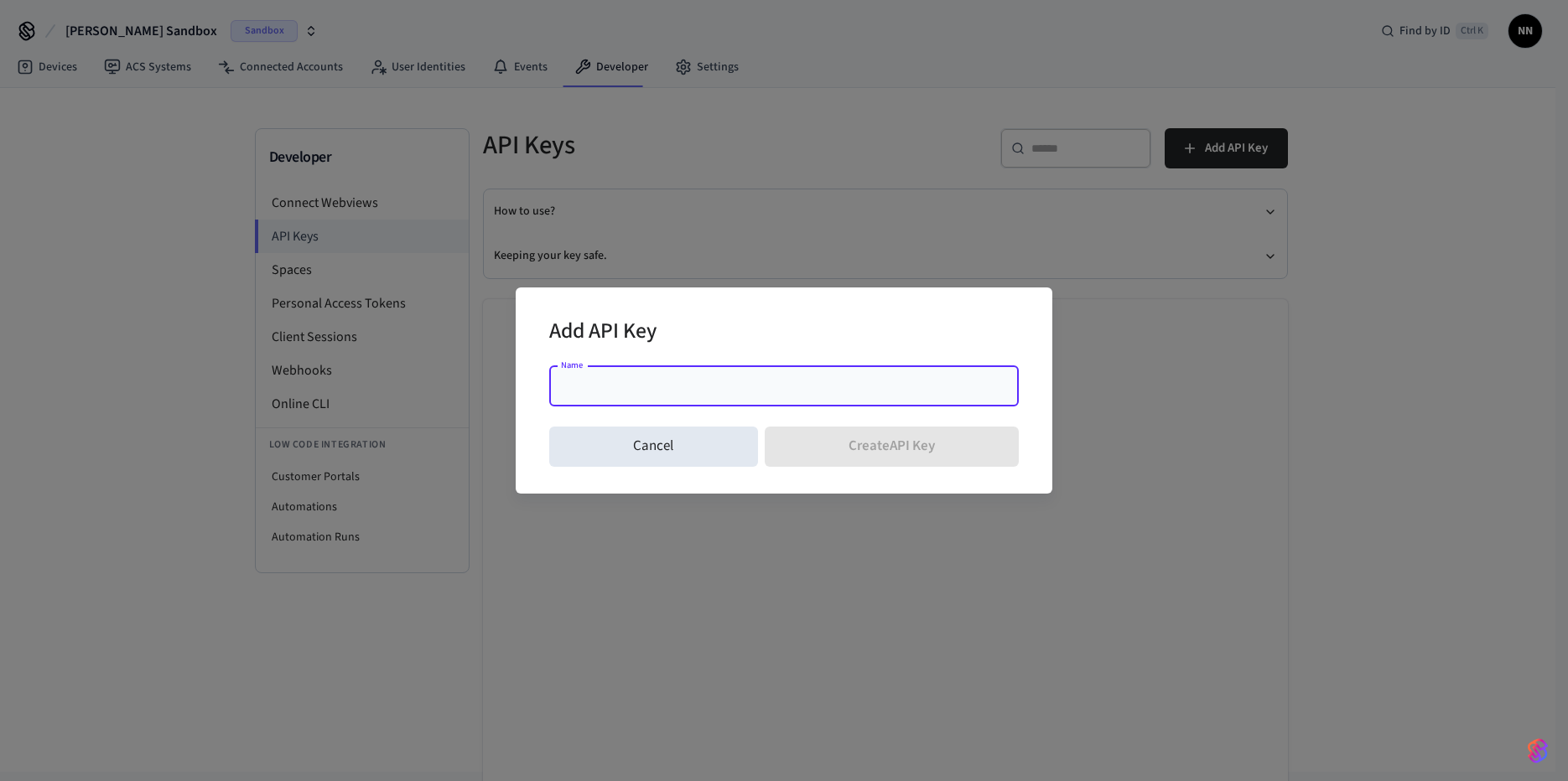
click at [577, 385] on input "Name" at bounding box center [783, 386] width 449 height 17
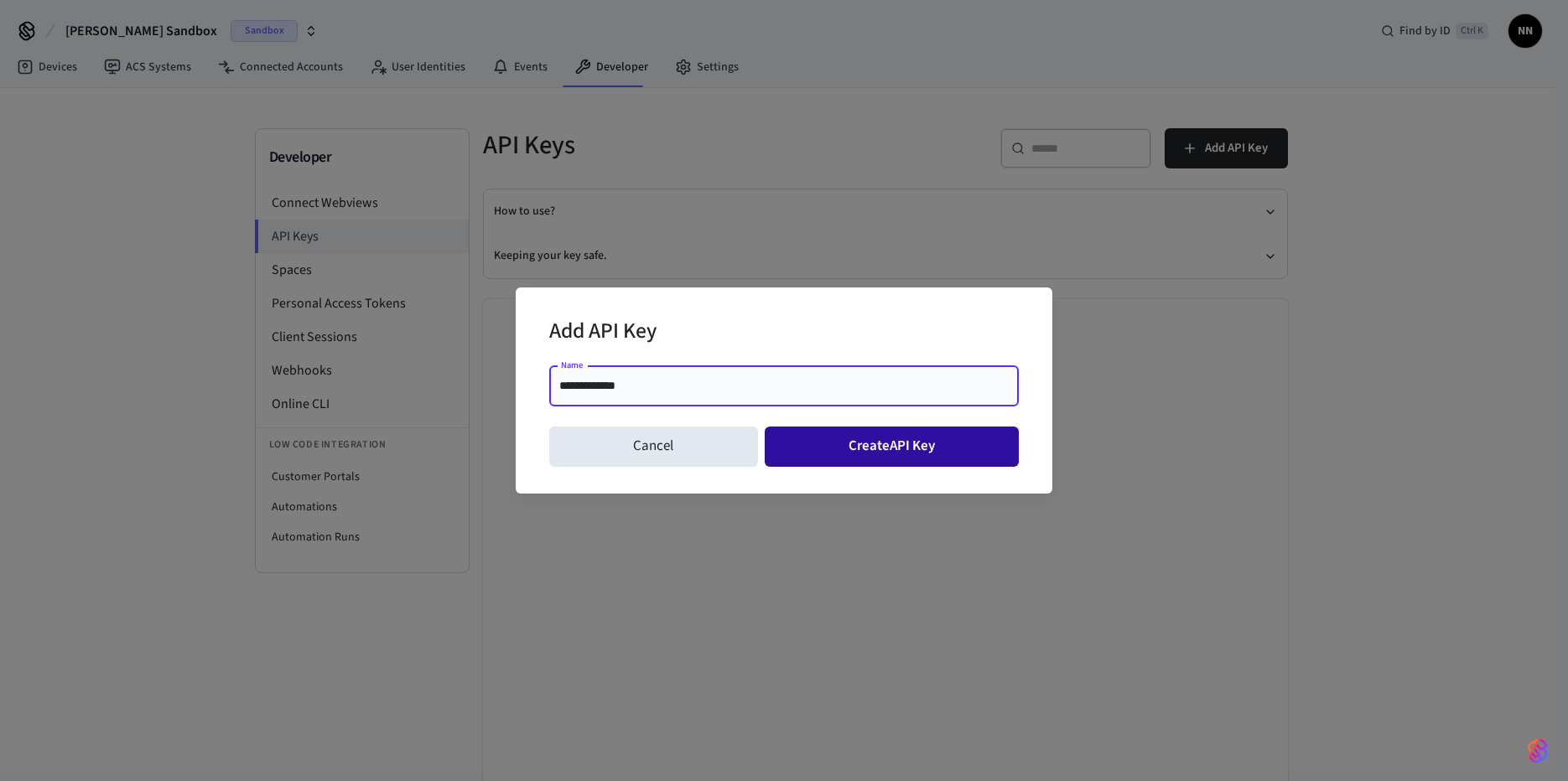
type input "**********"
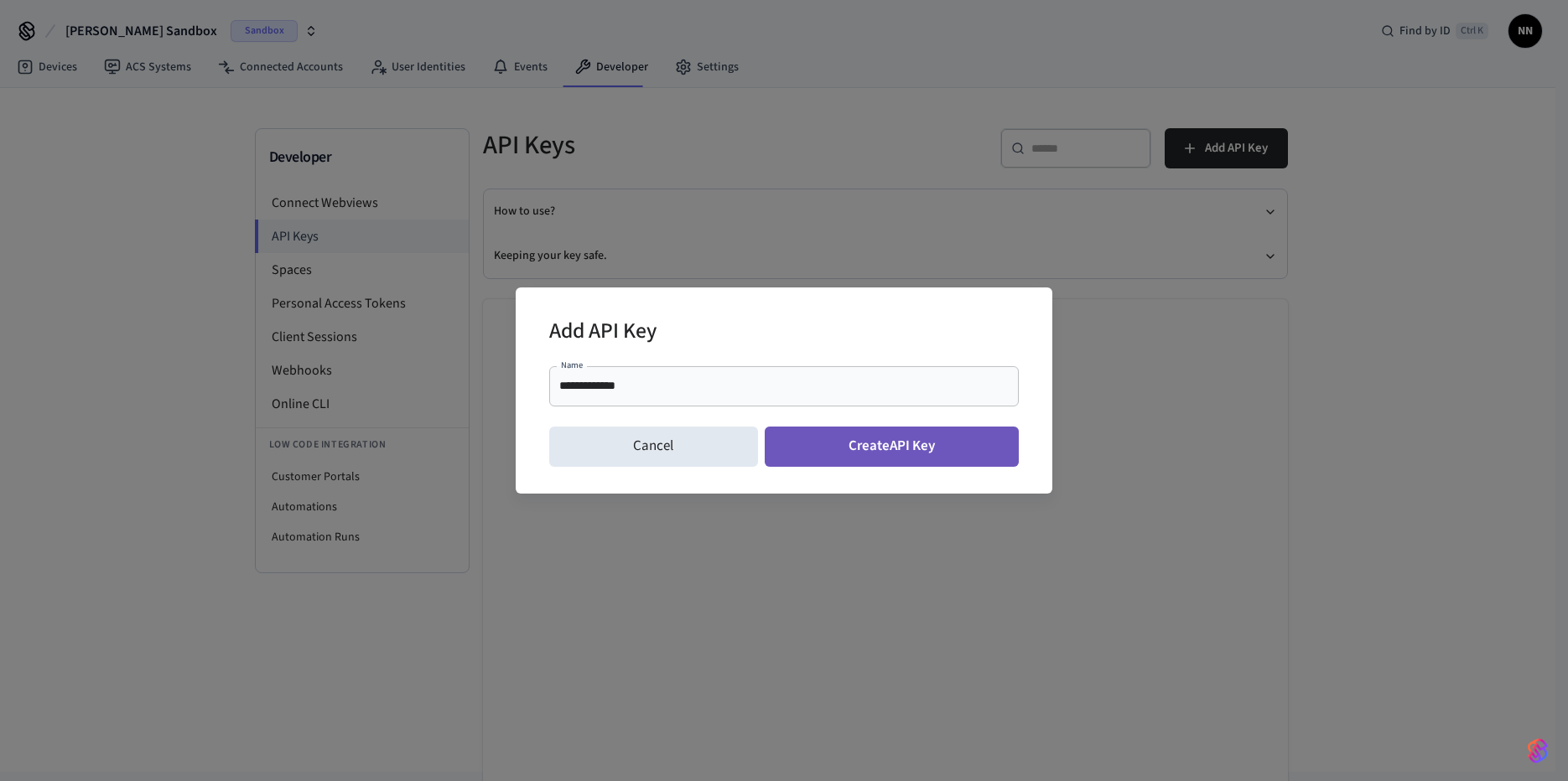
click at [860, 451] on button "Create API Key" at bounding box center [891, 446] width 254 height 40
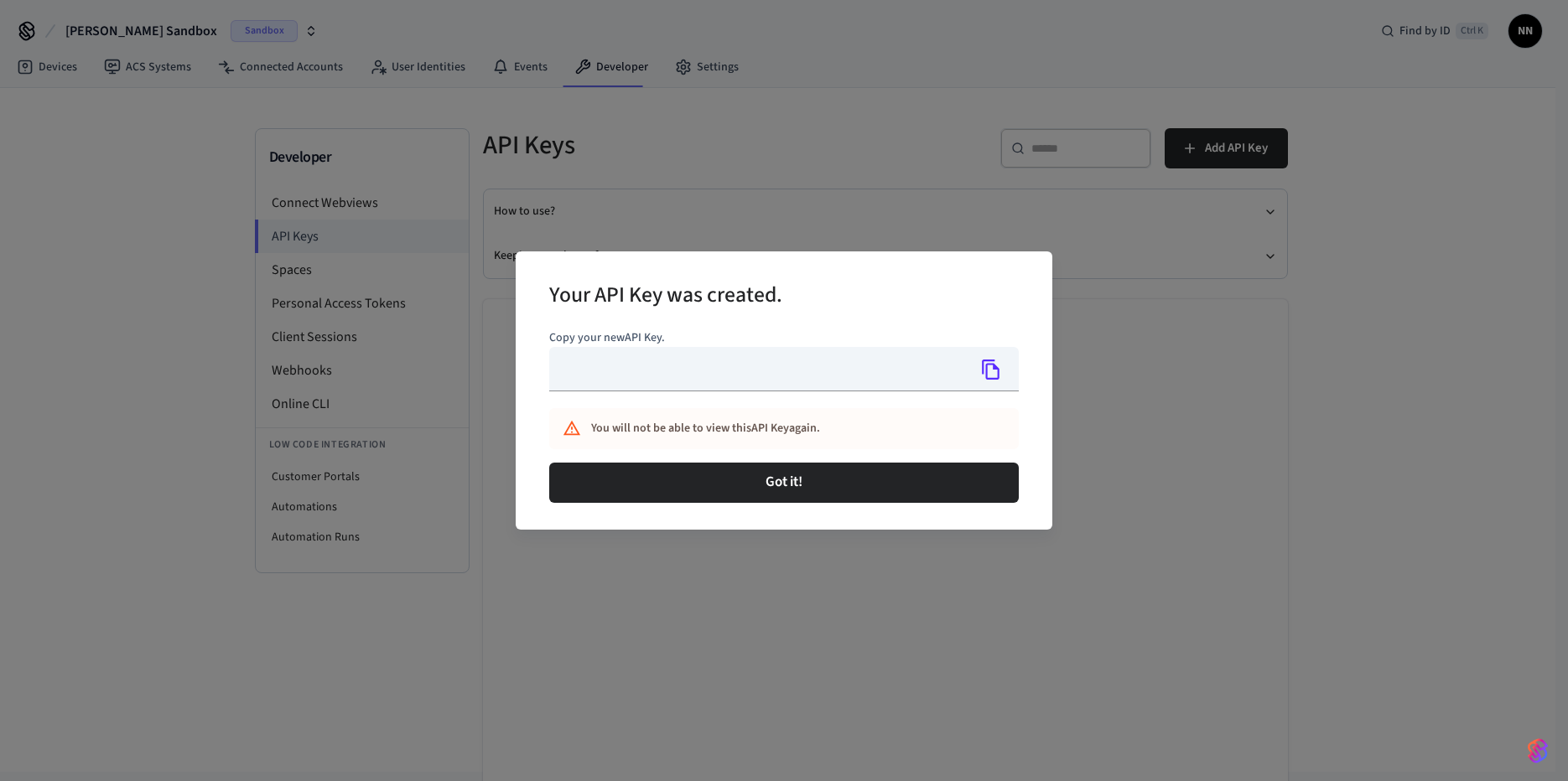
type input "**********"
drag, startPoint x: 809, startPoint y: 485, endPoint x: 760, endPoint y: 315, distance: 176.9
click at [760, 315] on div "**********" at bounding box center [784, 390] width 536 height 278
click at [980, 368] on icon "Copy" at bounding box center [990, 369] width 22 height 22
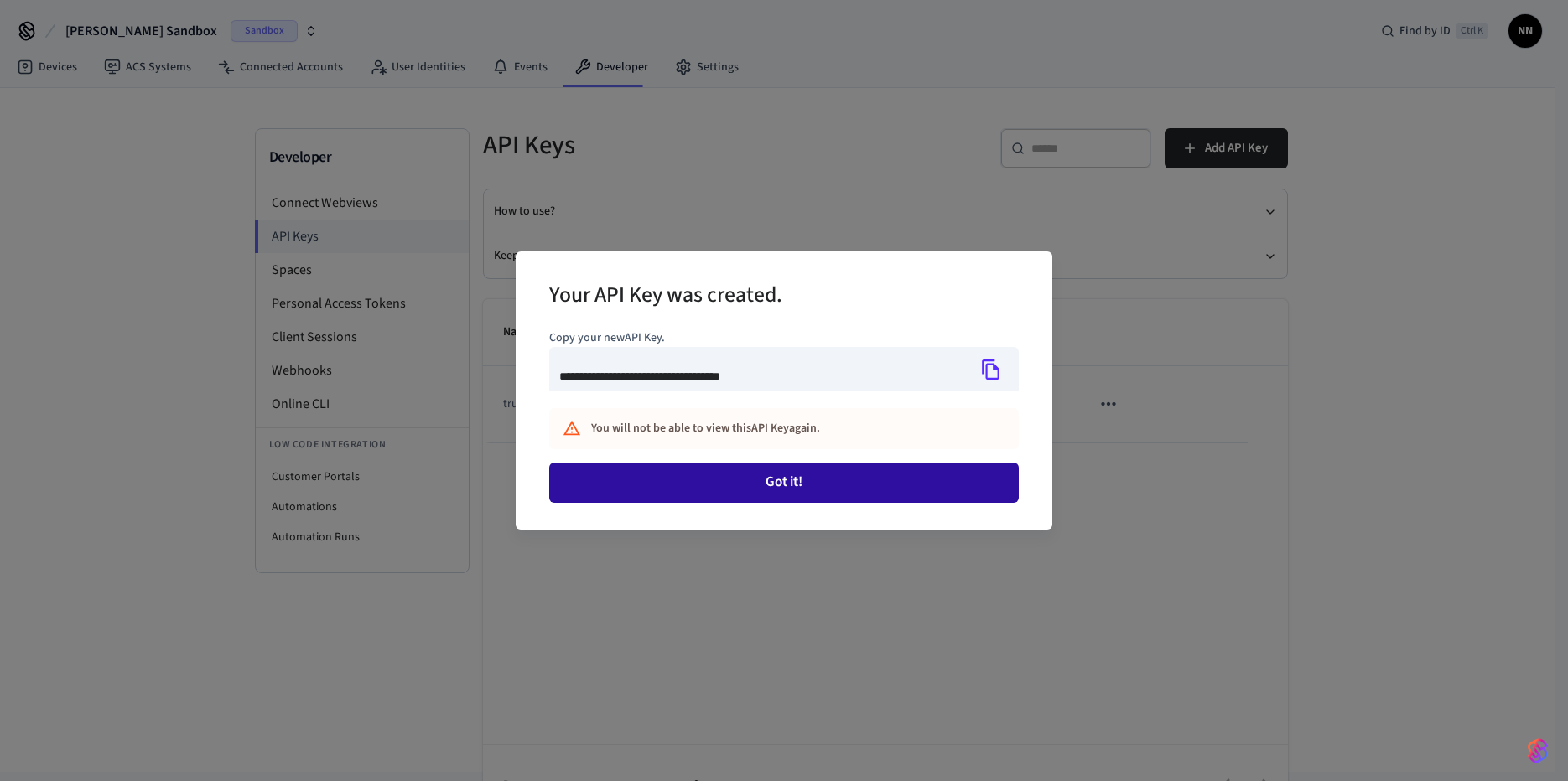
click at [850, 475] on button "Got it!" at bounding box center [784, 482] width 470 height 40
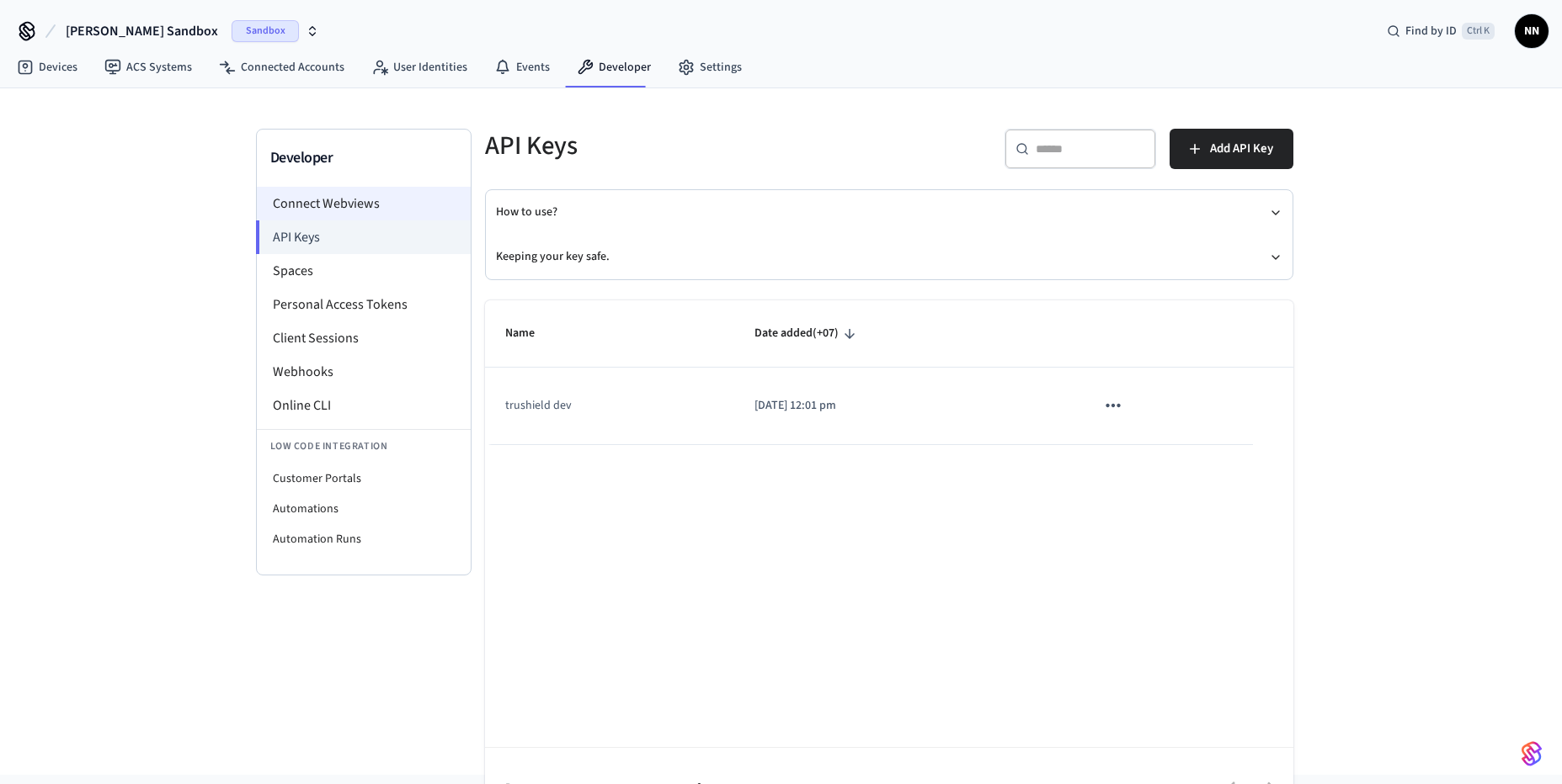
click at [313, 207] on li "Connect Webviews" at bounding box center [363, 203] width 214 height 34
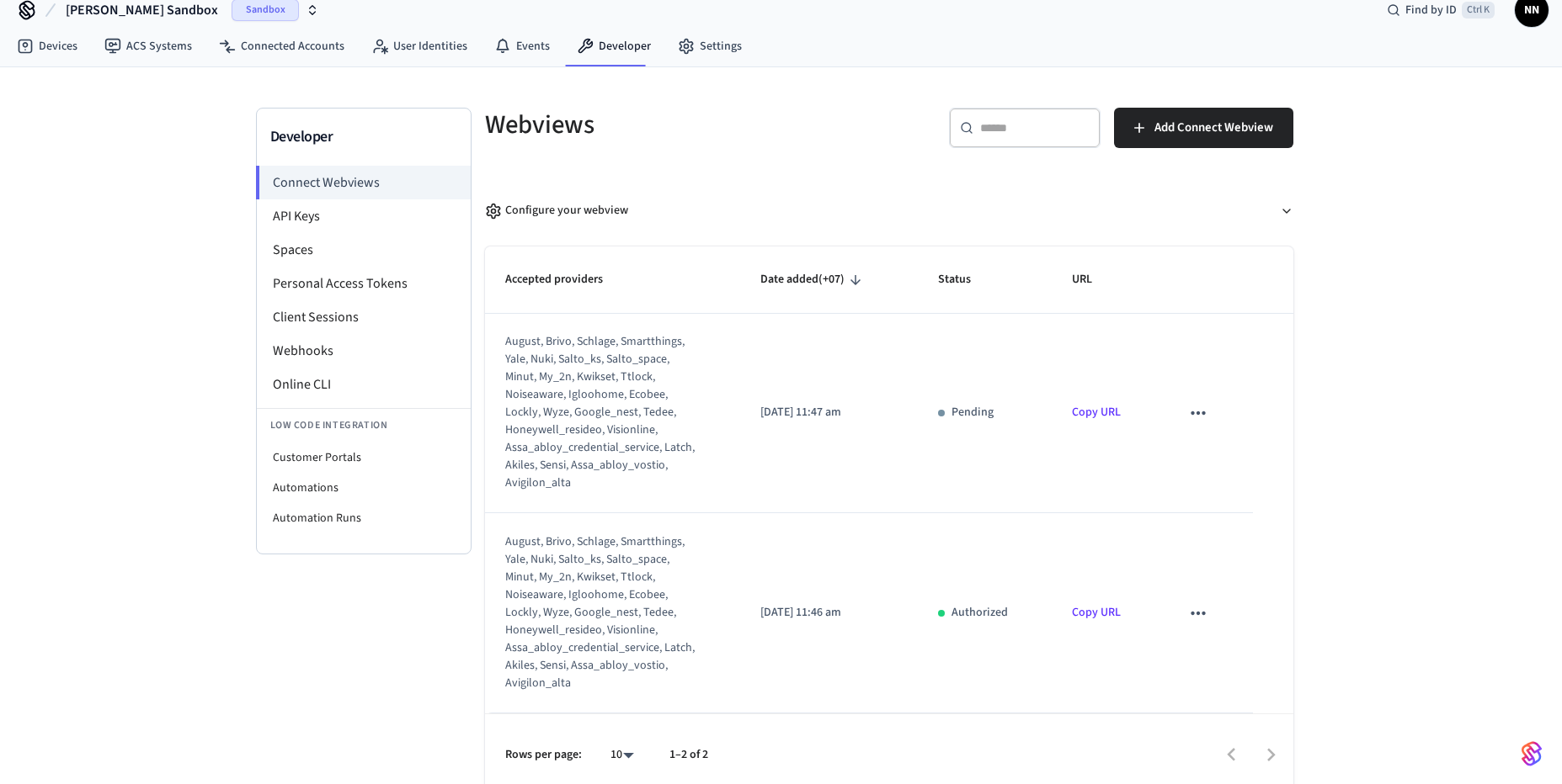
scroll to position [32, 0]
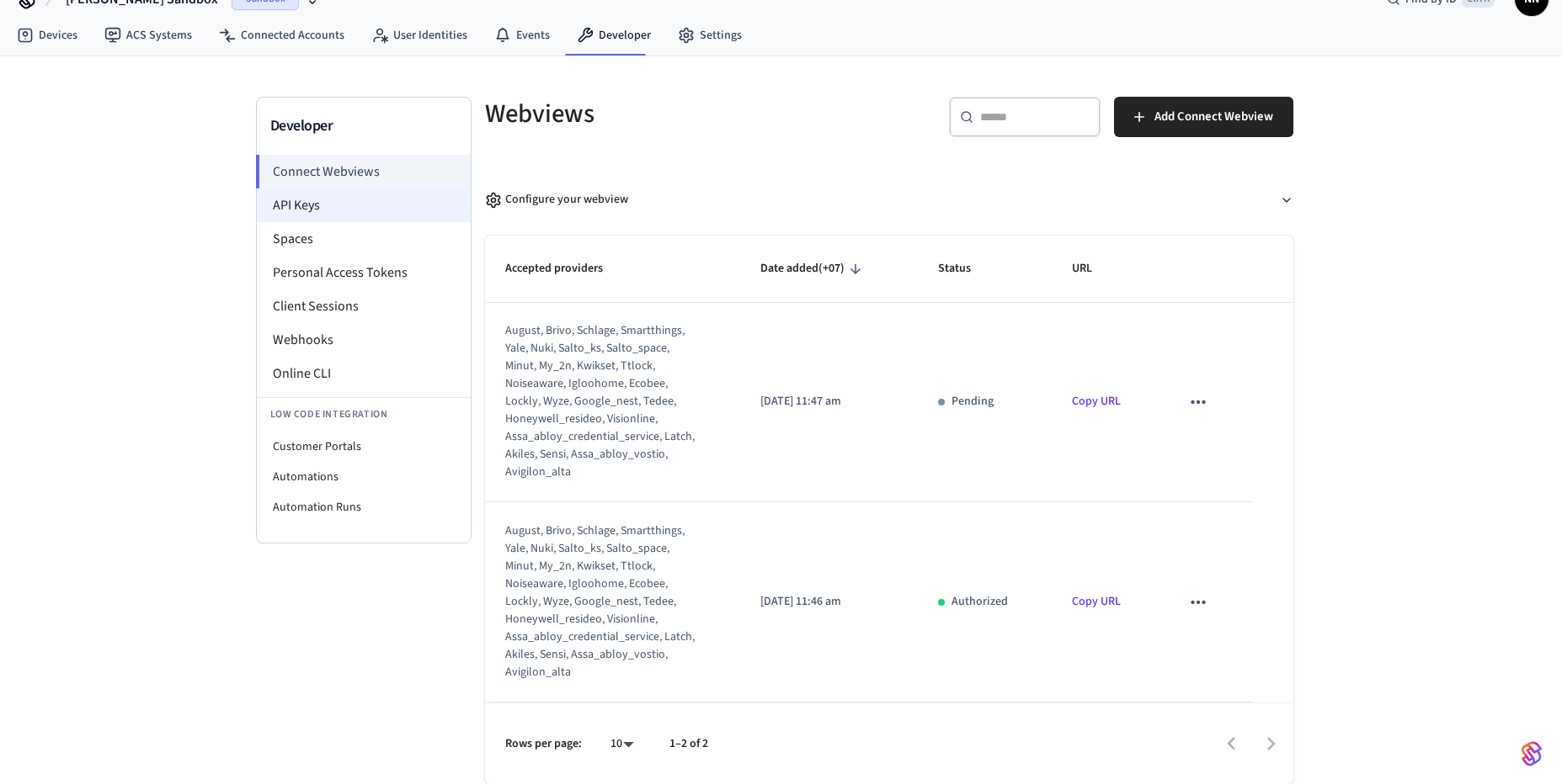
click at [306, 209] on li "API Keys" at bounding box center [363, 205] width 214 height 34
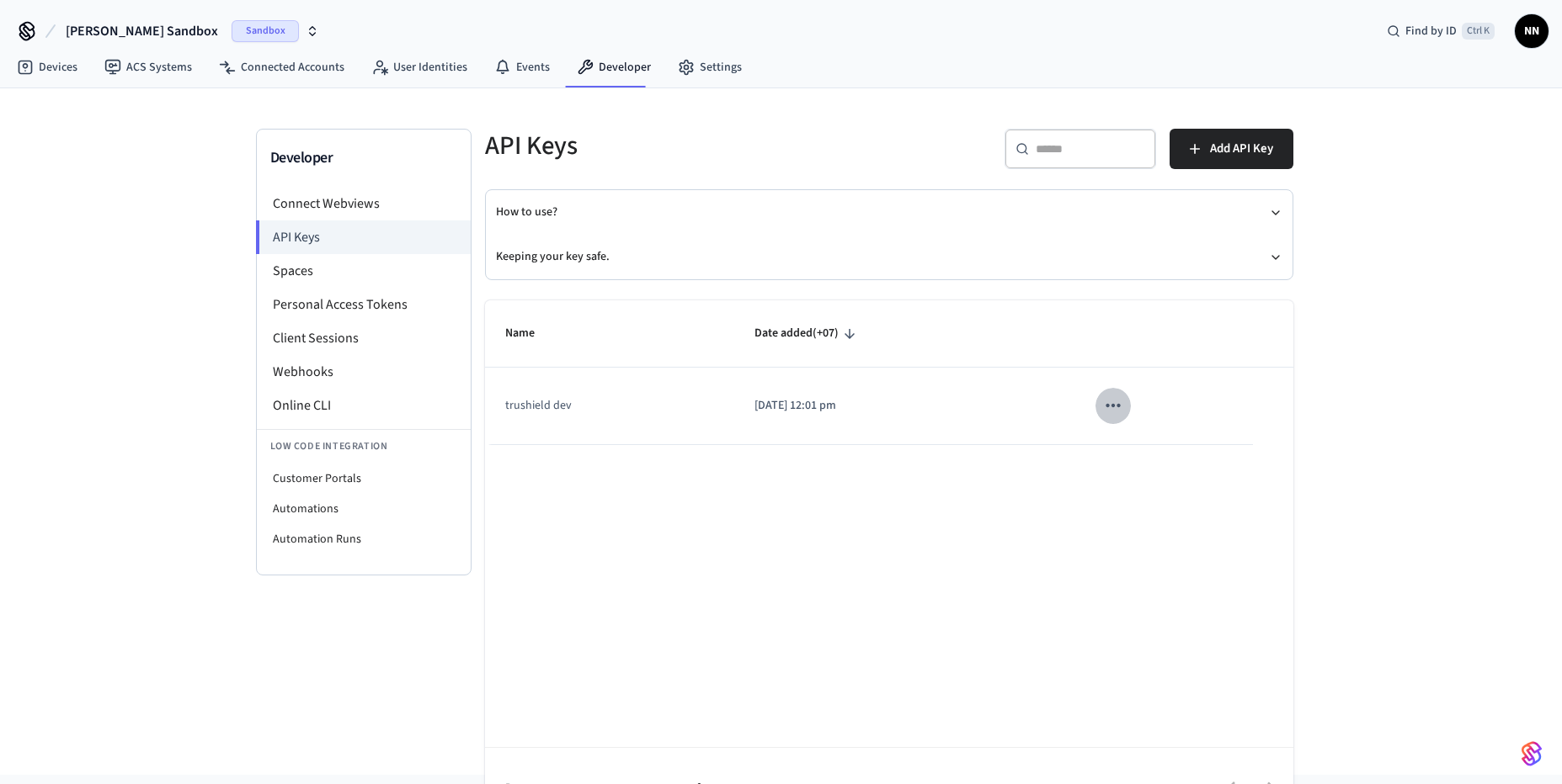
click at [1124, 404] on icon "sticky table" at bounding box center [1113, 405] width 22 height 22
click at [1151, 519] on li "Delete" at bounding box center [1153, 518] width 80 height 53
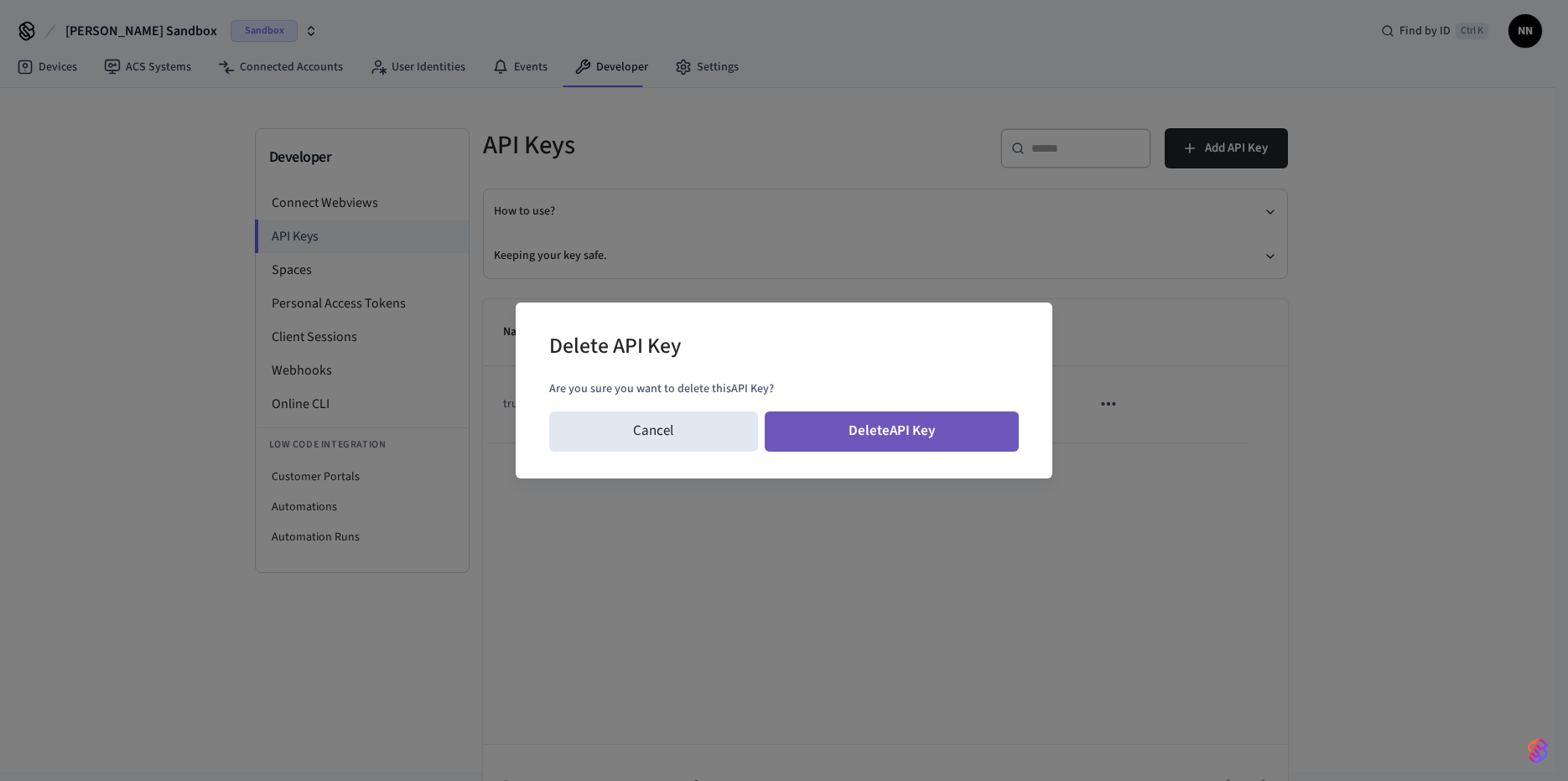
click at [958, 435] on button "Delete API Key" at bounding box center [891, 431] width 254 height 40
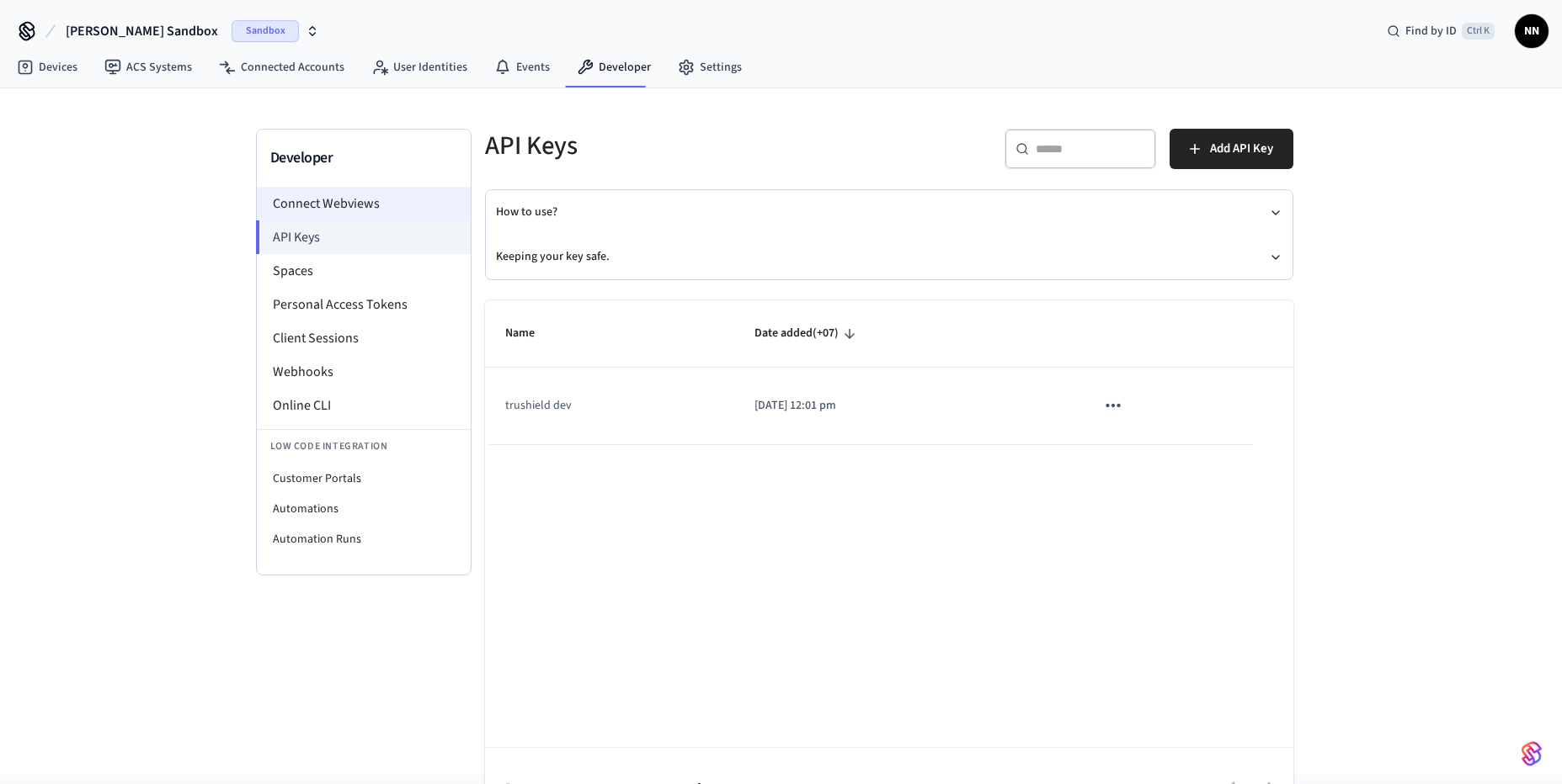
click at [308, 215] on li "Connect Webviews" at bounding box center [363, 203] width 214 height 34
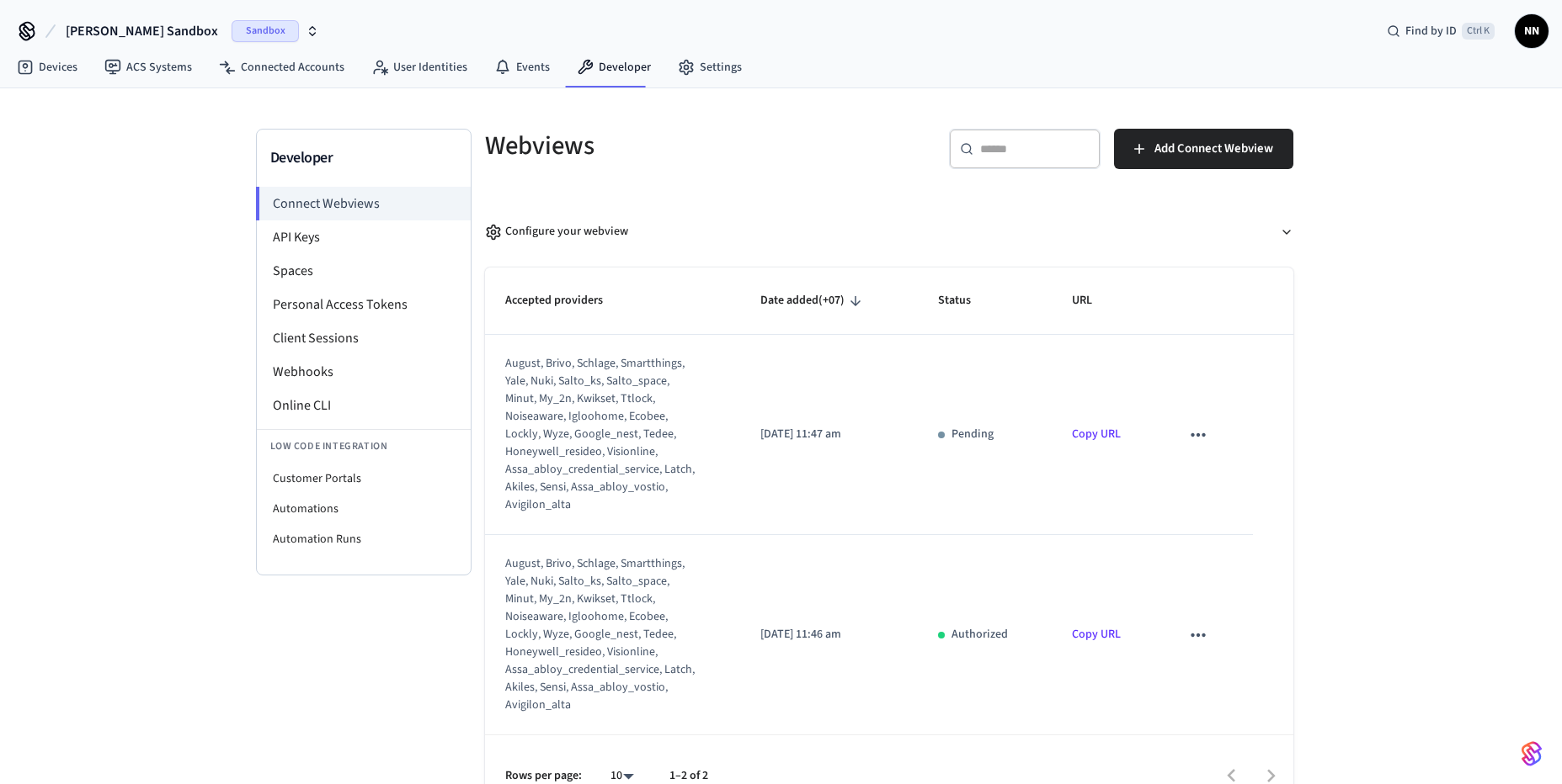
scroll to position [1, 0]
click at [1093, 630] on link "Copy URL" at bounding box center [1095, 633] width 48 height 17
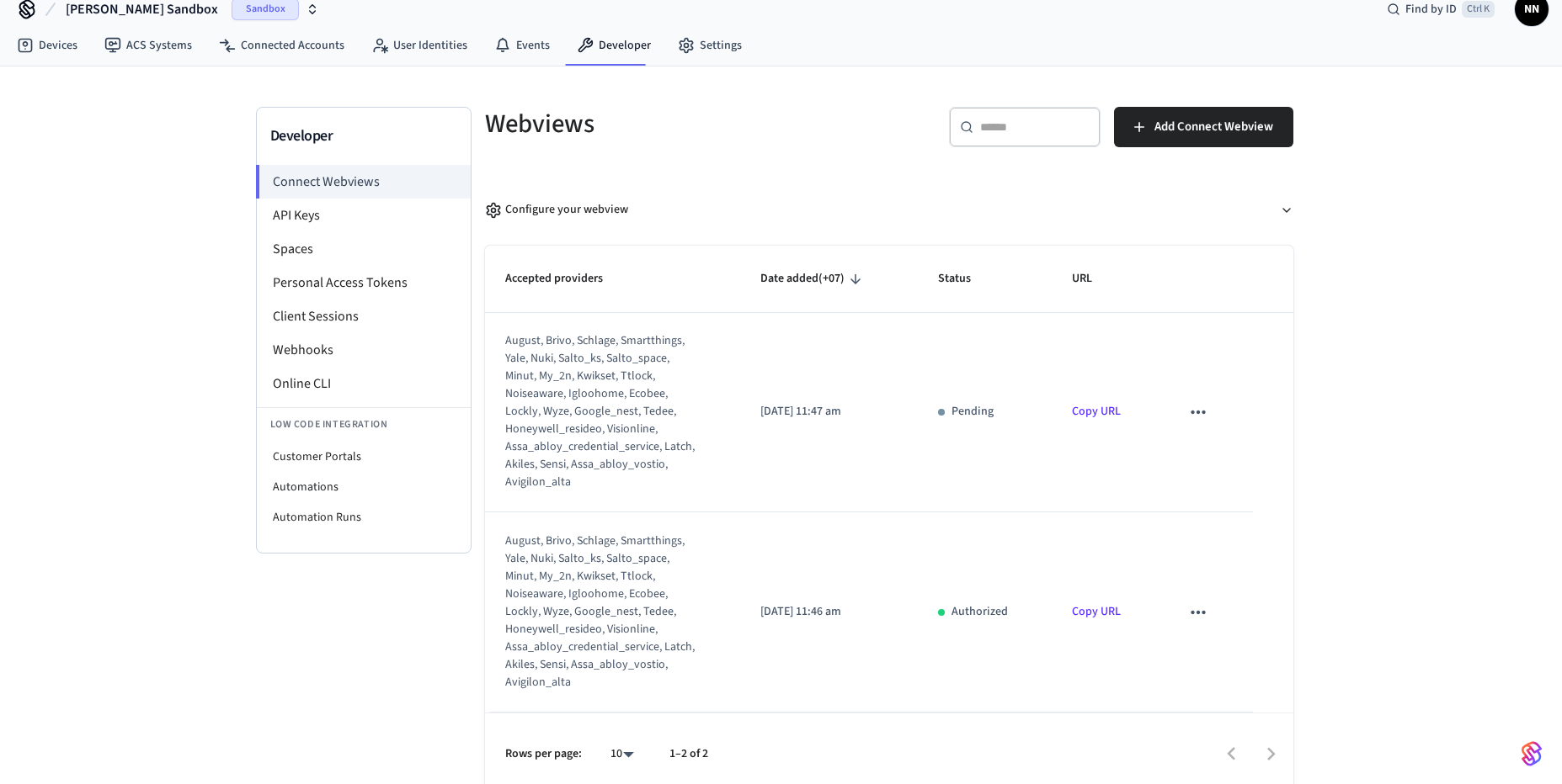
scroll to position [32, 0]
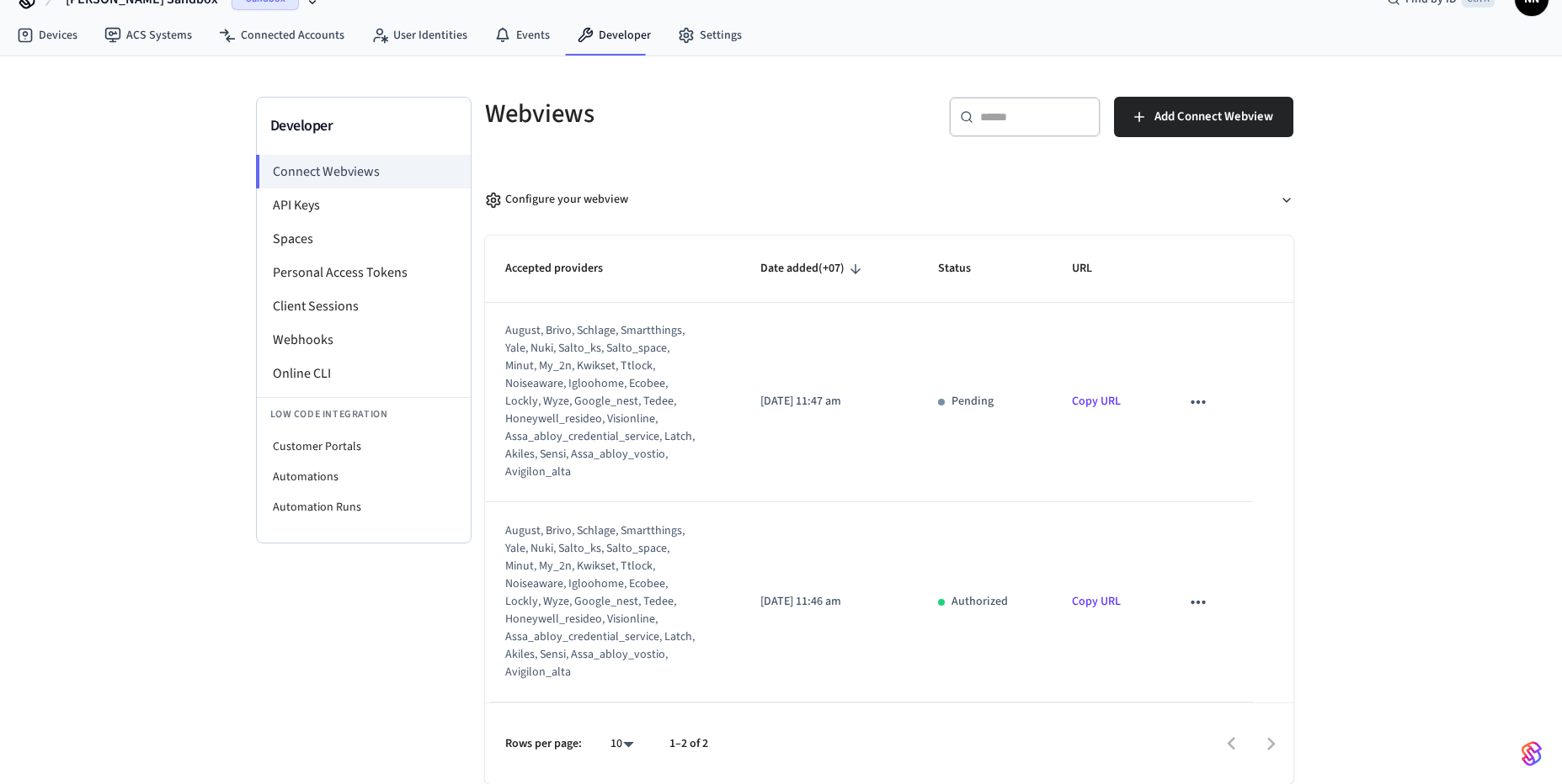
click at [1190, 603] on icon "sticky table" at bounding box center [1197, 602] width 15 height 3
click at [1058, 673] on div at bounding box center [787, 392] width 1575 height 784
click at [612, 209] on button "Configure your webview" at bounding box center [888, 199] width 808 height 44
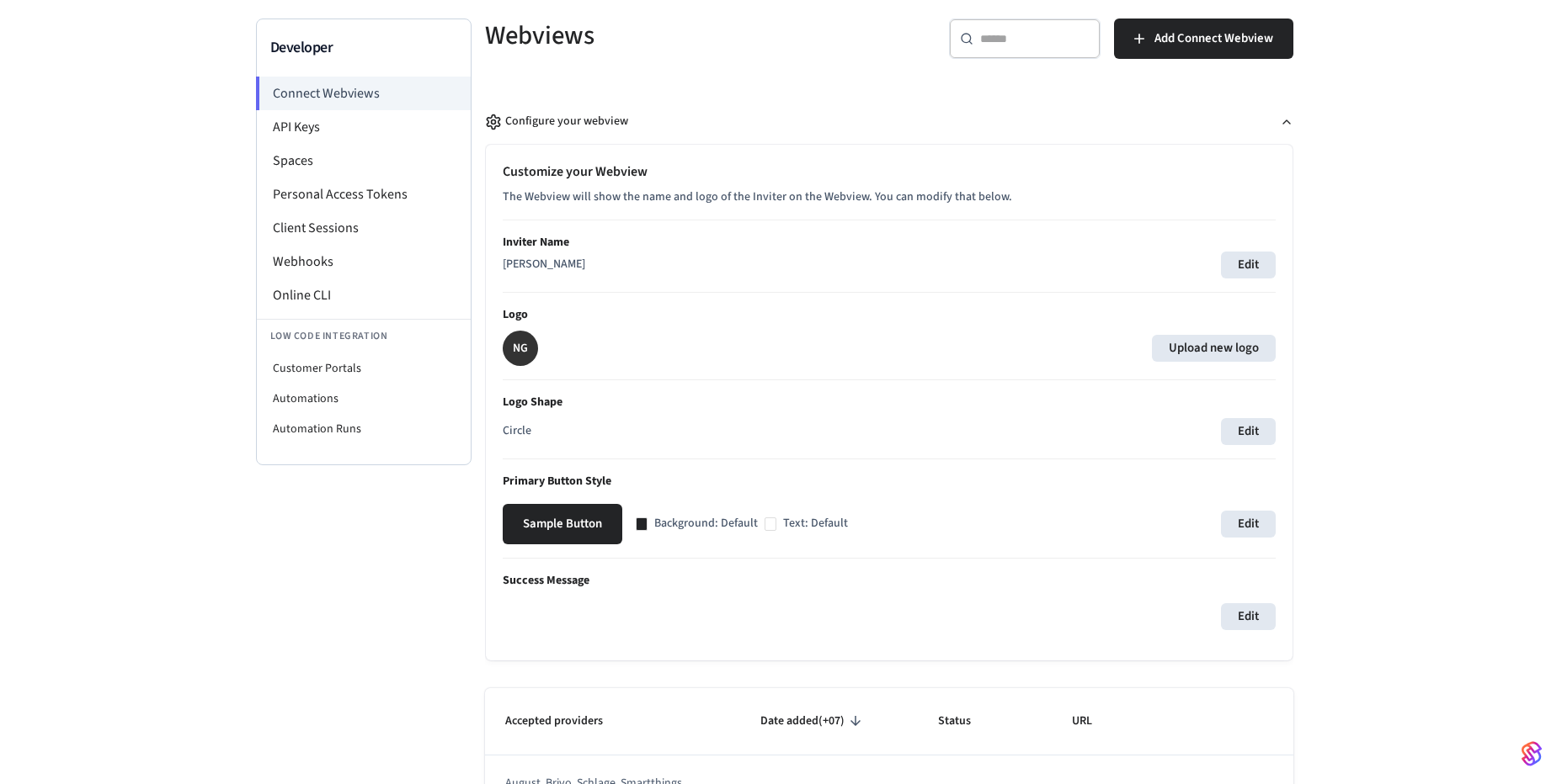
scroll to position [234, 0]
